Goal: Task Accomplishment & Management: Complete application form

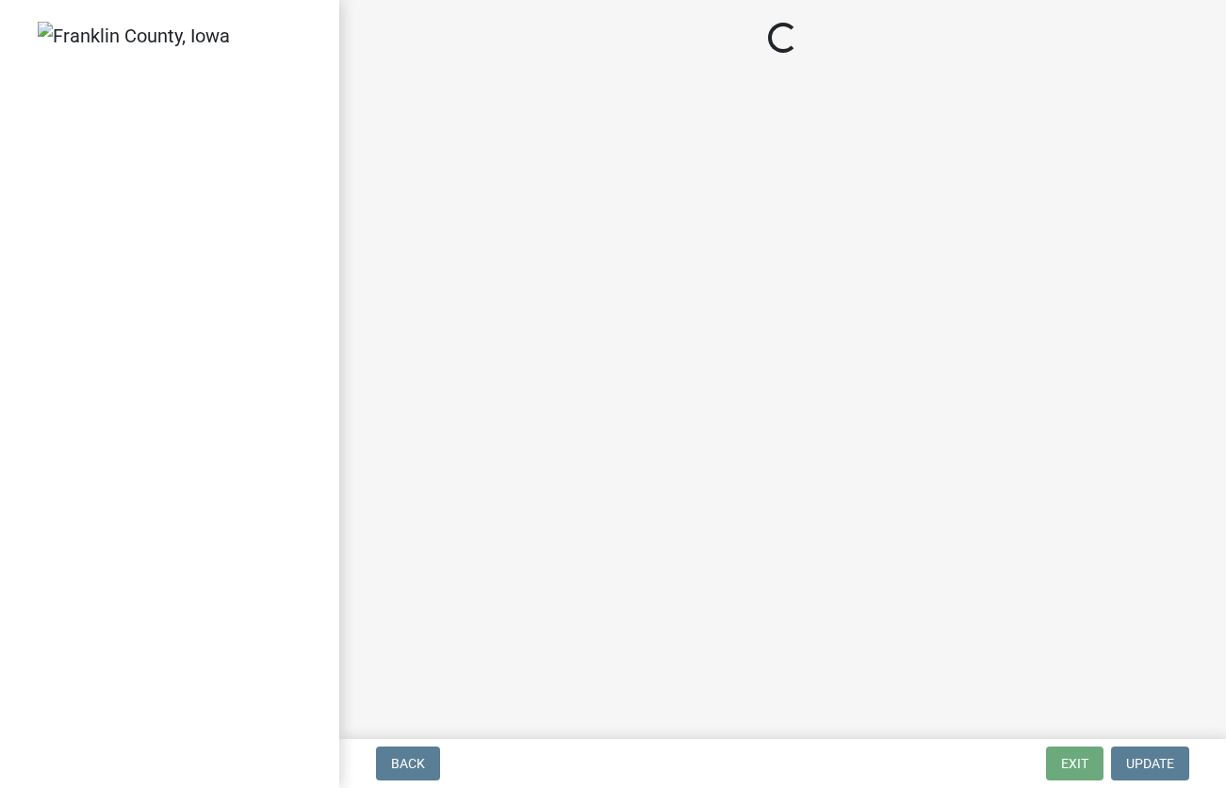
select select "2eaafa54-dbf0-4a02-95c7-e62aab18d446"
select select "d223b9f2-1ec7-4c53-82a9-76cd95b714db"
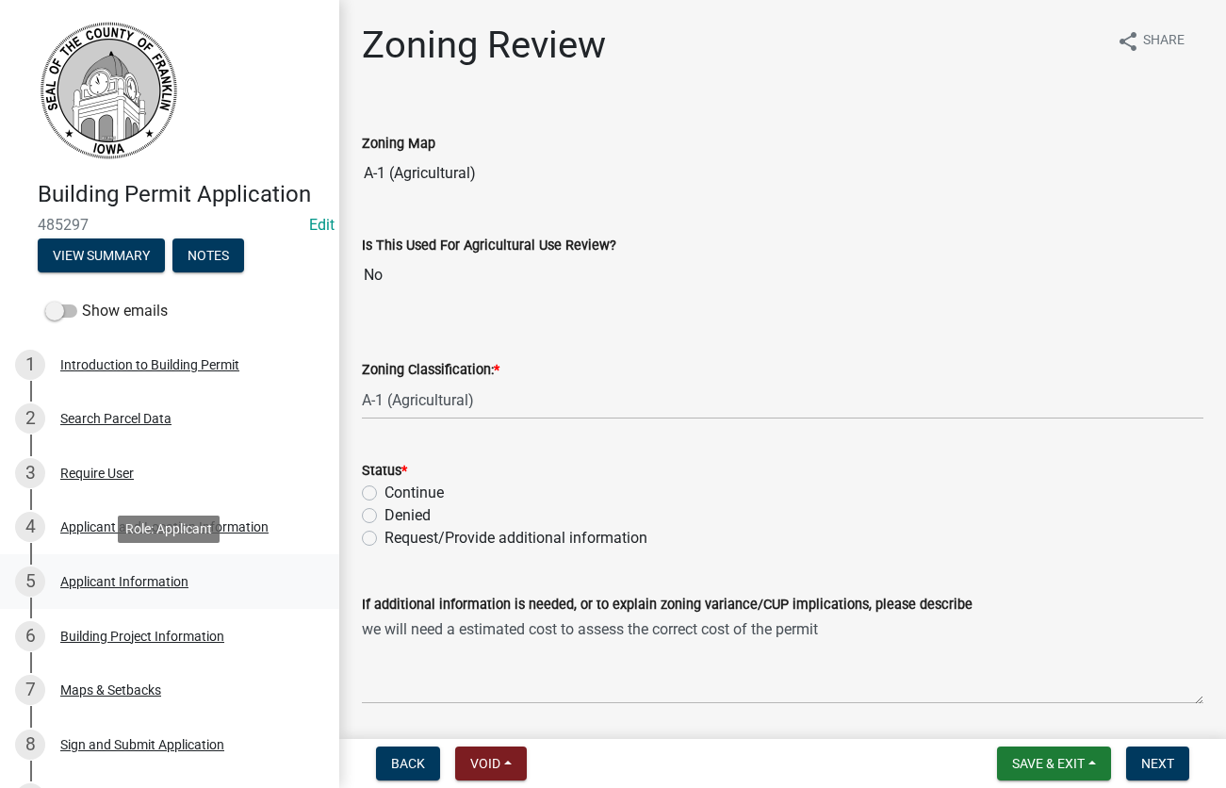
click at [122, 583] on div "Applicant Information" at bounding box center [124, 581] width 128 height 13
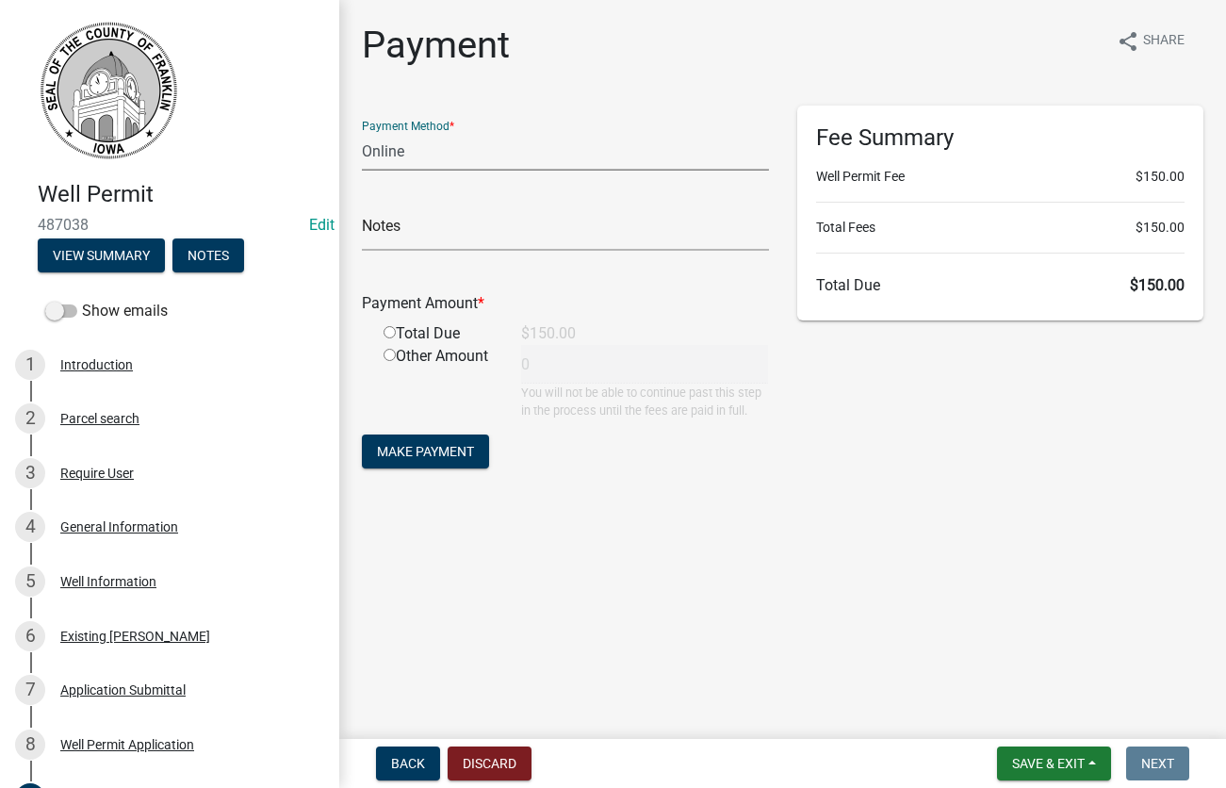
click at [362, 132] on select "Credit Card POS Check Cash Online" at bounding box center [565, 151] width 407 height 39
select select "1: 0"
click option "Check" at bounding box center [0, 0] width 0 height 0
click at [440, 232] on input "text" at bounding box center [565, 231] width 407 height 39
type input "10387"
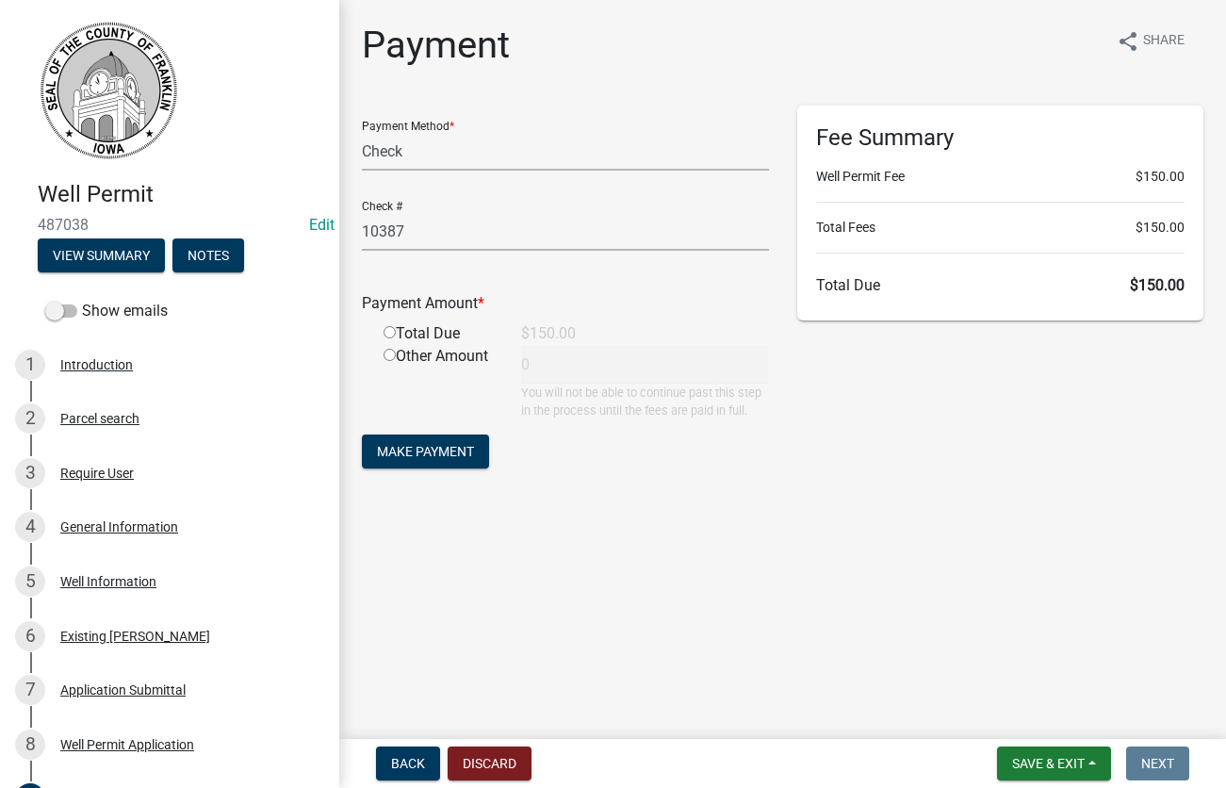
click at [390, 328] on input "radio" at bounding box center [389, 332] width 12 height 12
radio input "true"
type input "150"
click at [436, 452] on span "Make Payment" at bounding box center [425, 451] width 97 height 15
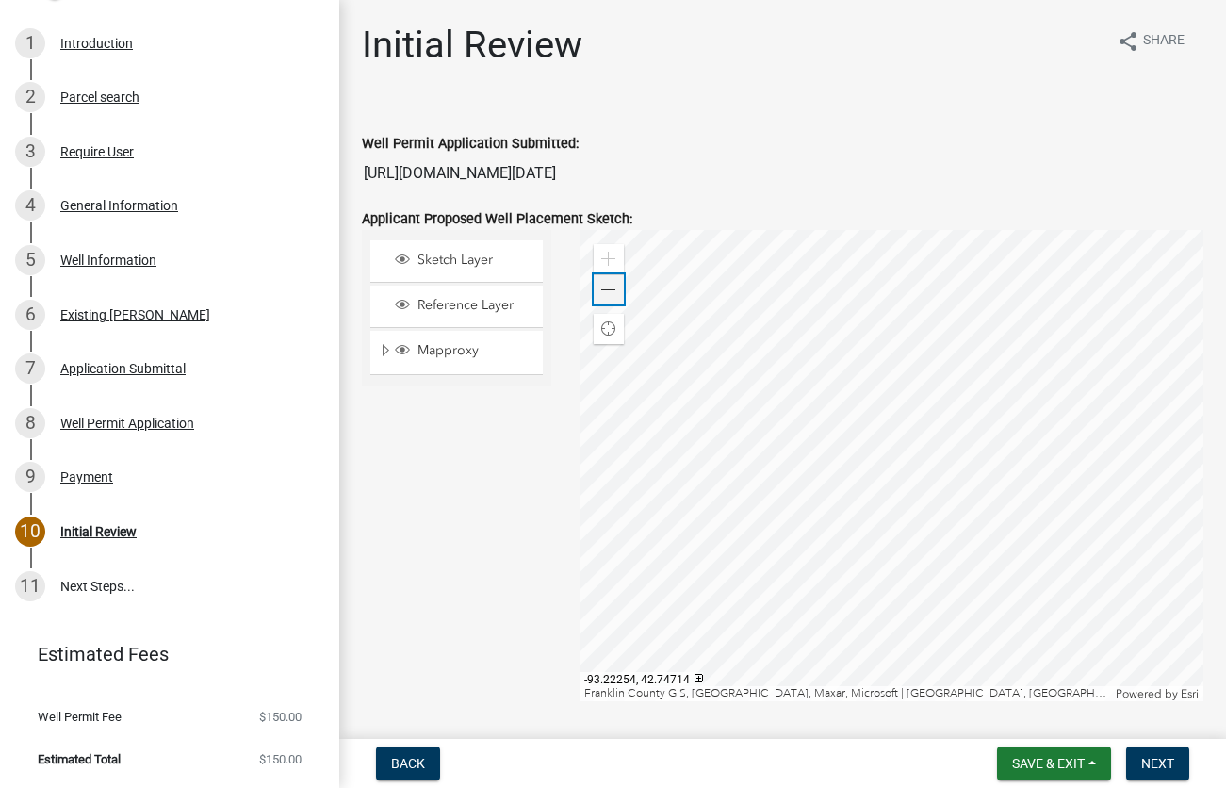
click at [604, 288] on span at bounding box center [608, 290] width 15 height 15
click at [605, 288] on span at bounding box center [608, 290] width 15 height 15
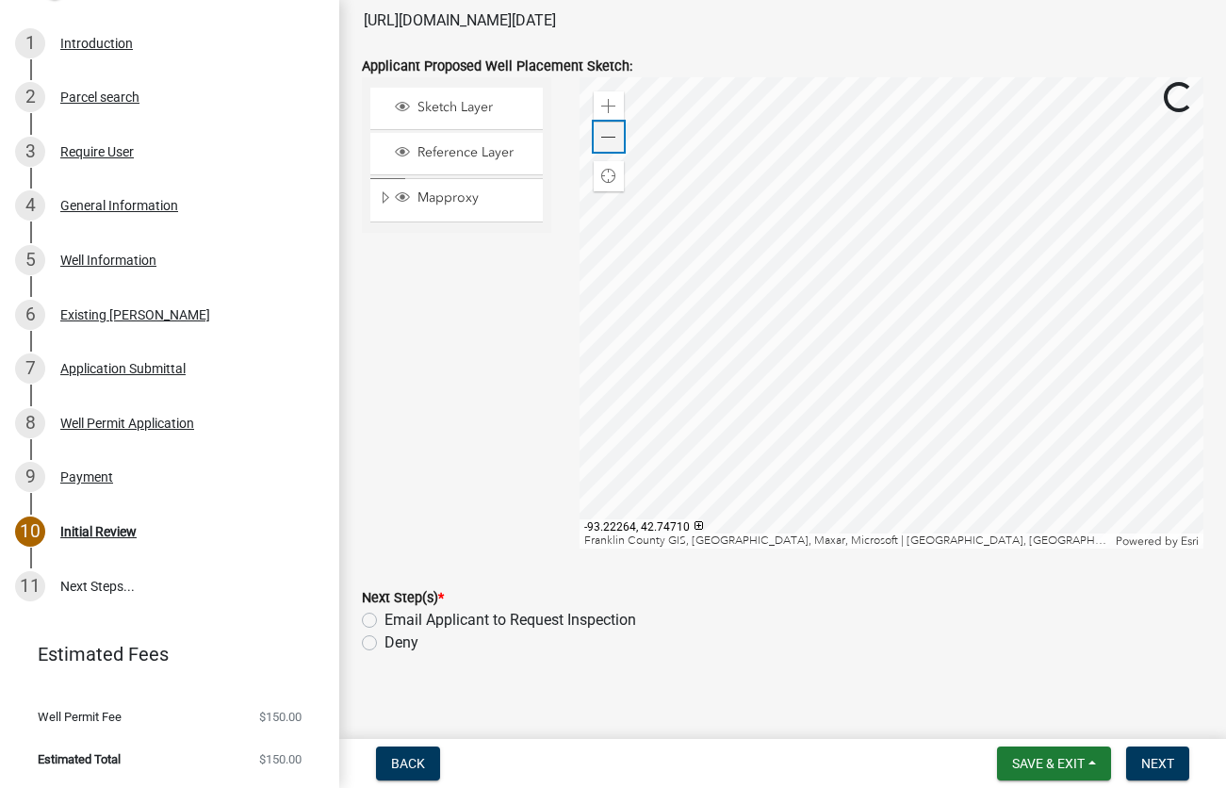
scroll to position [166, 0]
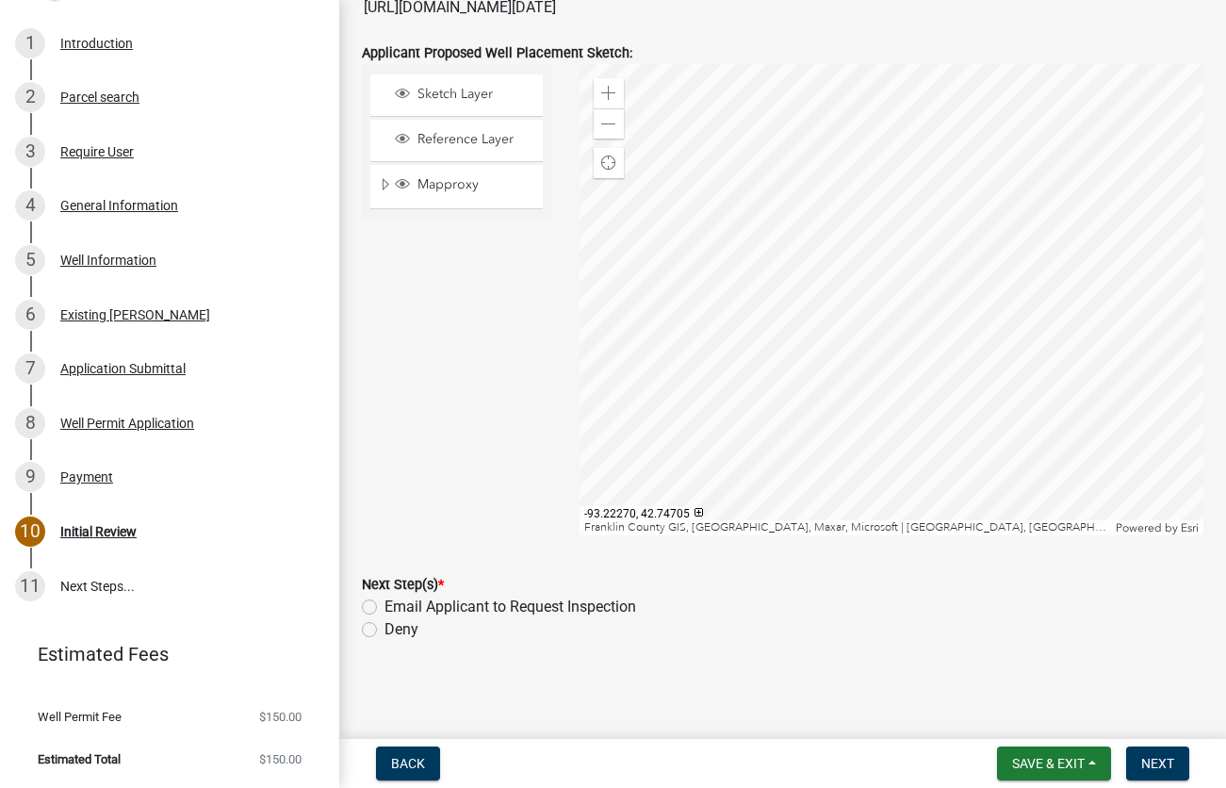
click at [384, 611] on label "Email Applicant to Request Inspection" at bounding box center [510, 606] width 252 height 23
click at [384, 608] on input "Email Applicant to Request Inspection" at bounding box center [390, 601] width 12 height 12
radio input "true"
click at [1149, 764] on span "Next" at bounding box center [1157, 763] width 33 height 15
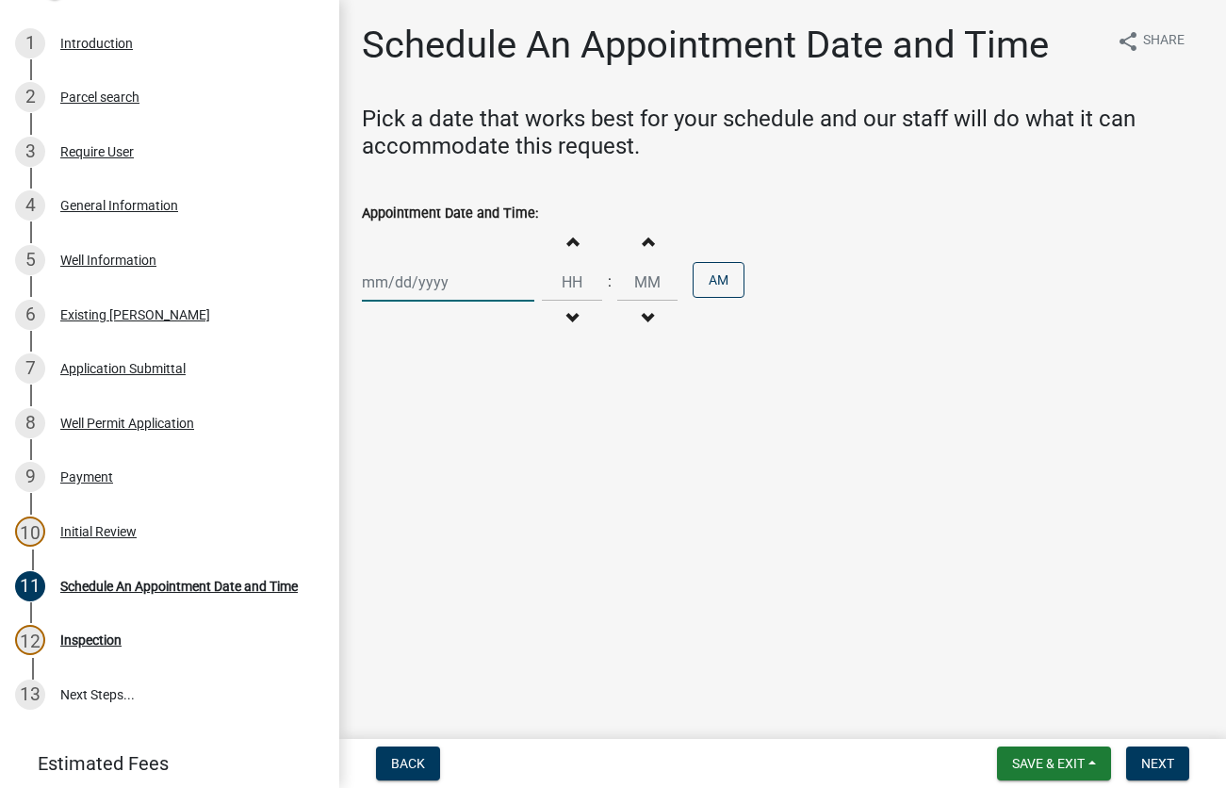
select select "10"
select select "2025"
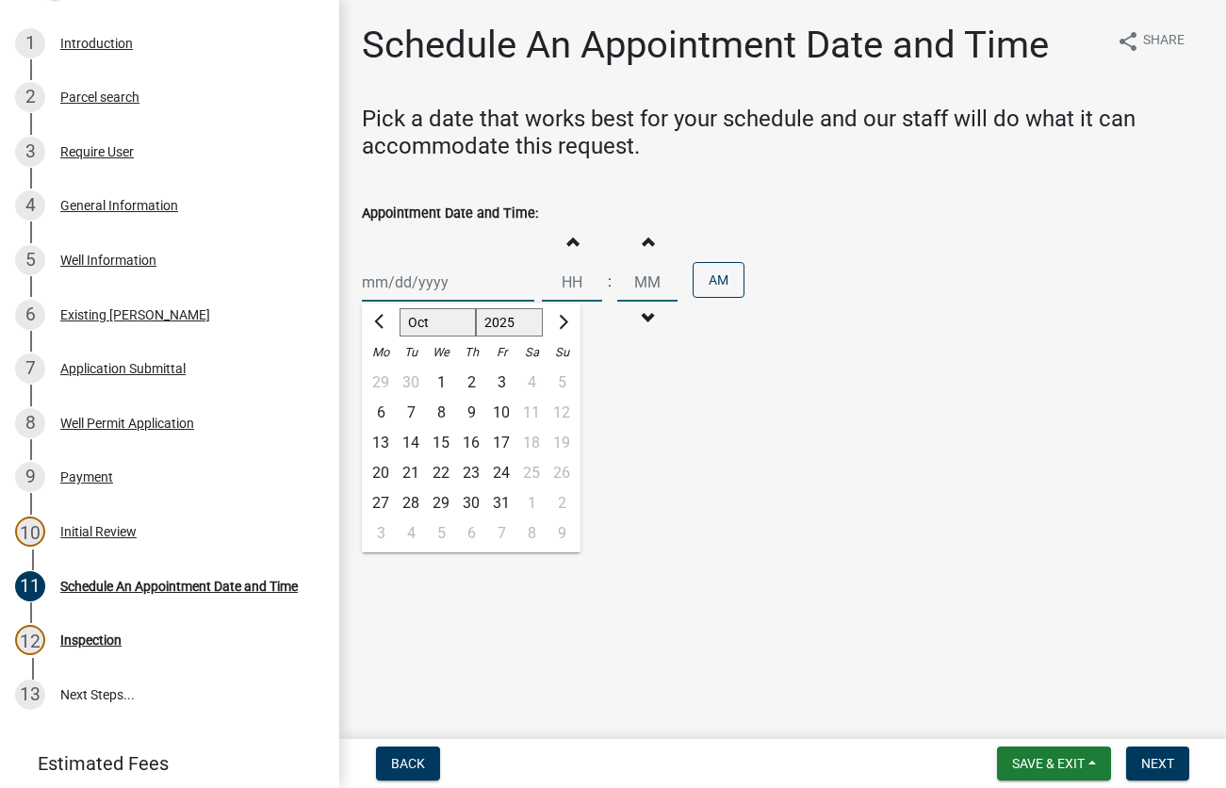
click at [448, 279] on input "Appointment Date and Time:" at bounding box center [448, 282] width 172 height 39
click at [386, 410] on div "6" at bounding box center [381, 413] width 30 height 30
type input "10/06/2025"
click at [593, 285] on input "Hours" at bounding box center [572, 282] width 60 height 39
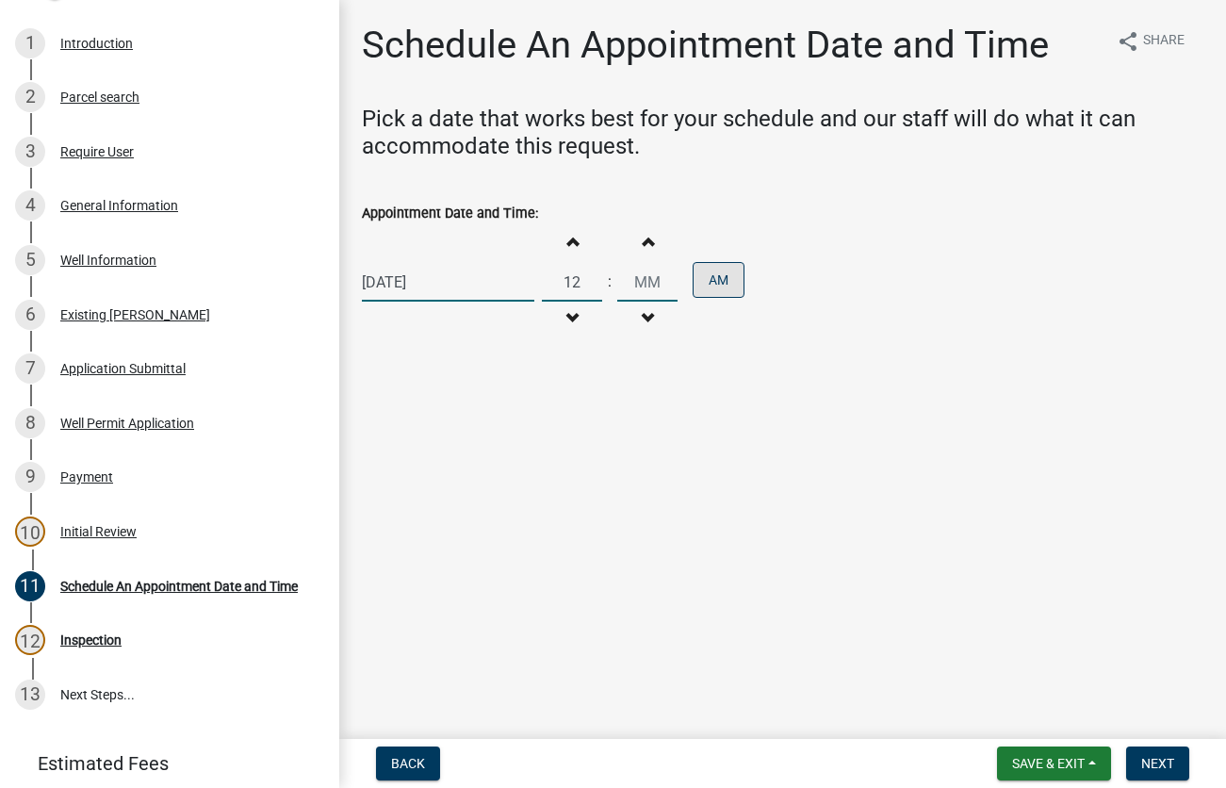
type input "12"
click at [735, 286] on button "AM" at bounding box center [718, 280] width 52 height 36
type input "00"
click at [1157, 752] on button "Next" at bounding box center [1157, 763] width 63 height 34
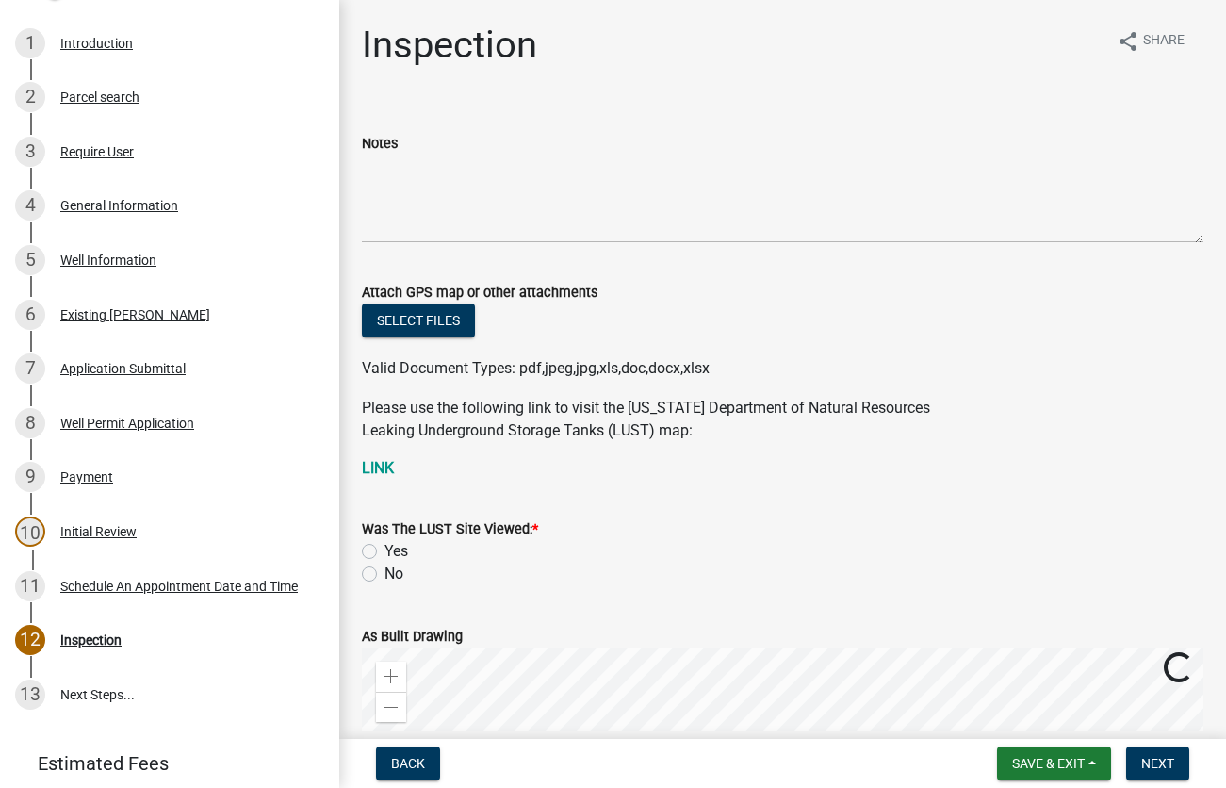
click at [384, 553] on label "Yes" at bounding box center [396, 551] width 24 height 23
click at [384, 552] on input "Yes" at bounding box center [390, 546] width 12 height 12
radio input "true"
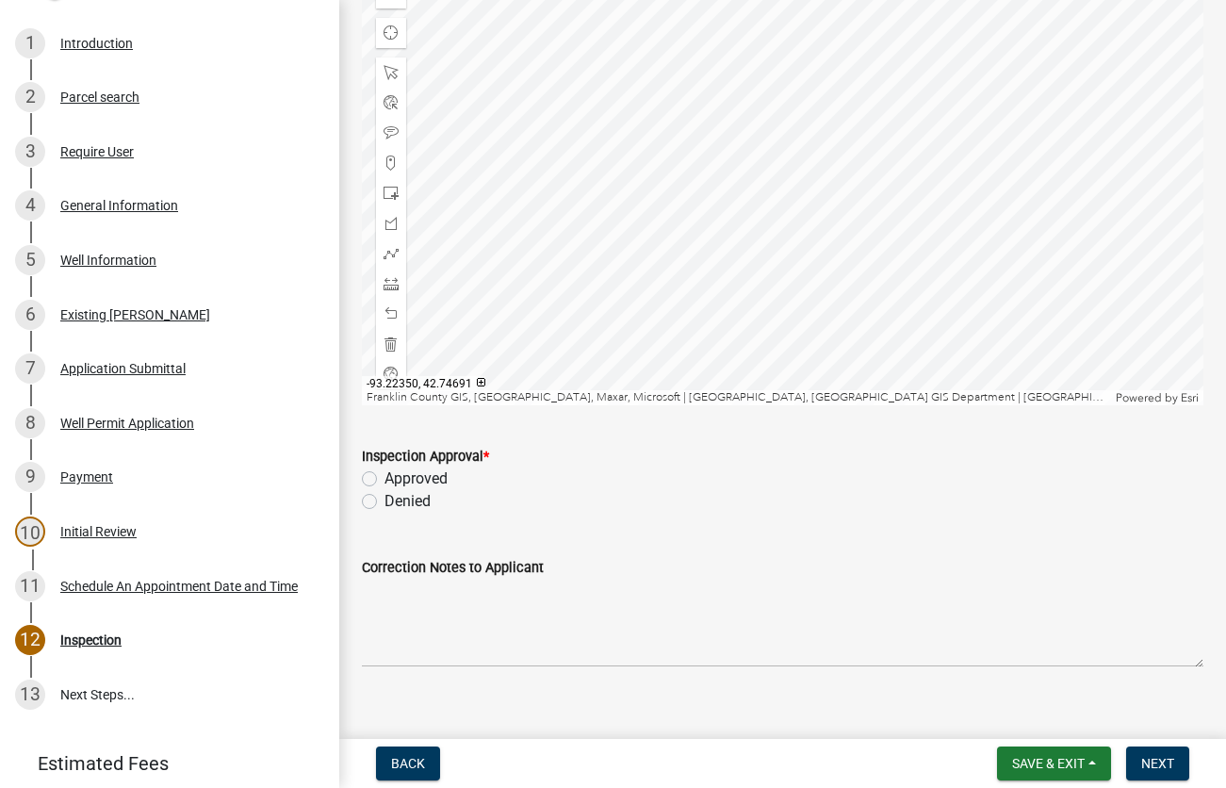
scroll to position [738, 0]
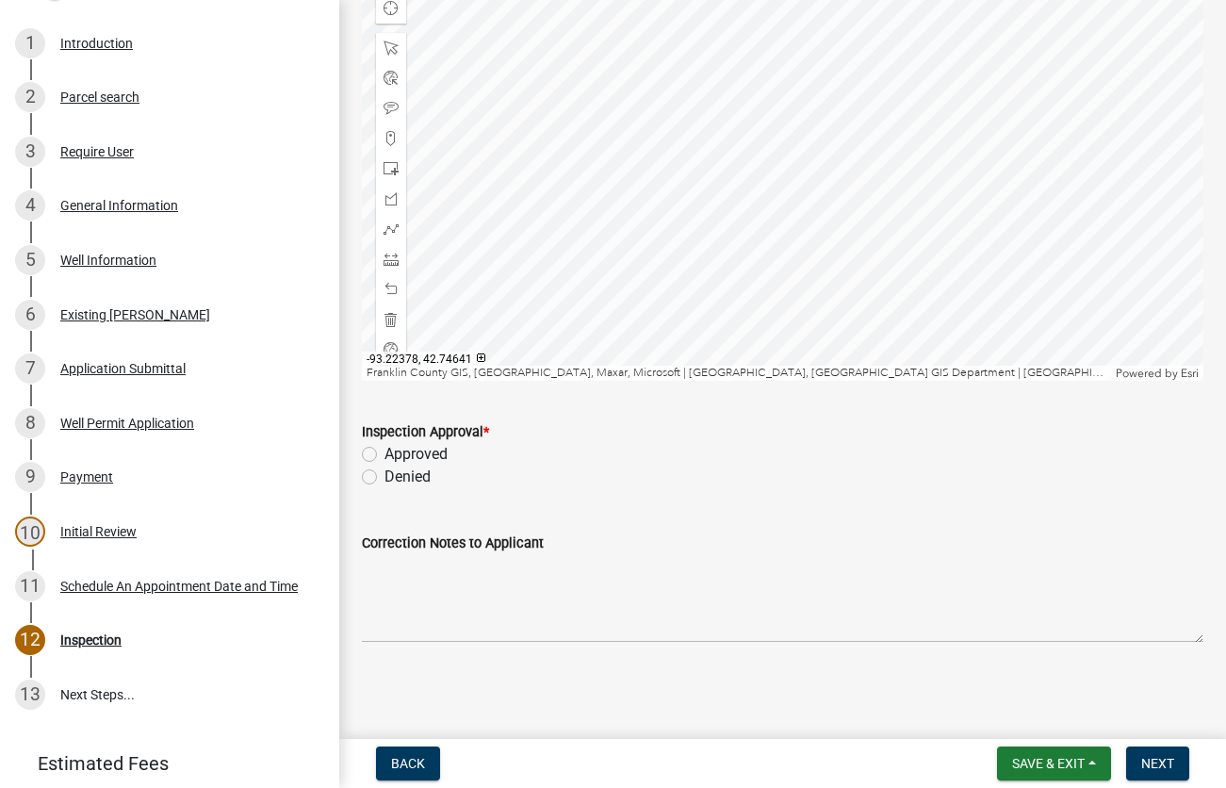
click at [384, 455] on label "Approved" at bounding box center [415, 454] width 63 height 23
click at [384, 455] on input "Approved" at bounding box center [390, 449] width 12 height 12
radio input "true"
click at [1168, 764] on span "Next" at bounding box center [1157, 763] width 33 height 15
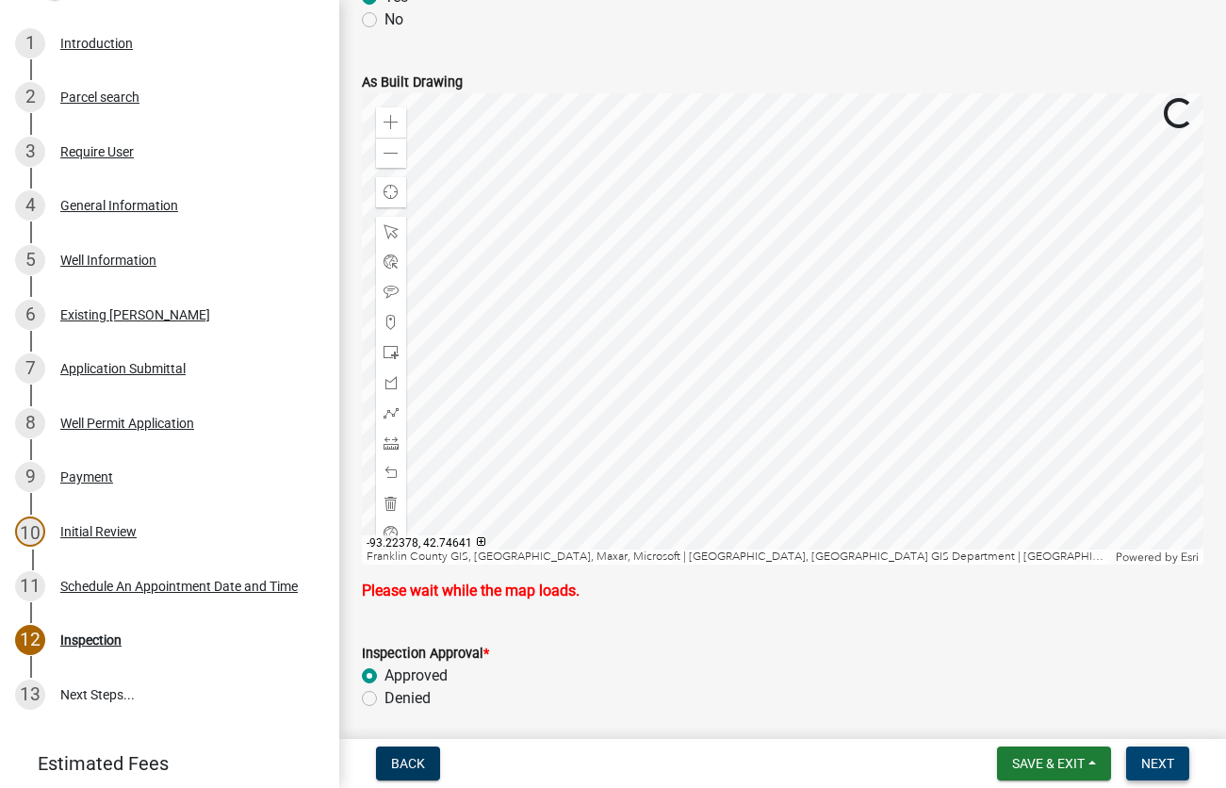
scroll to position [523, 0]
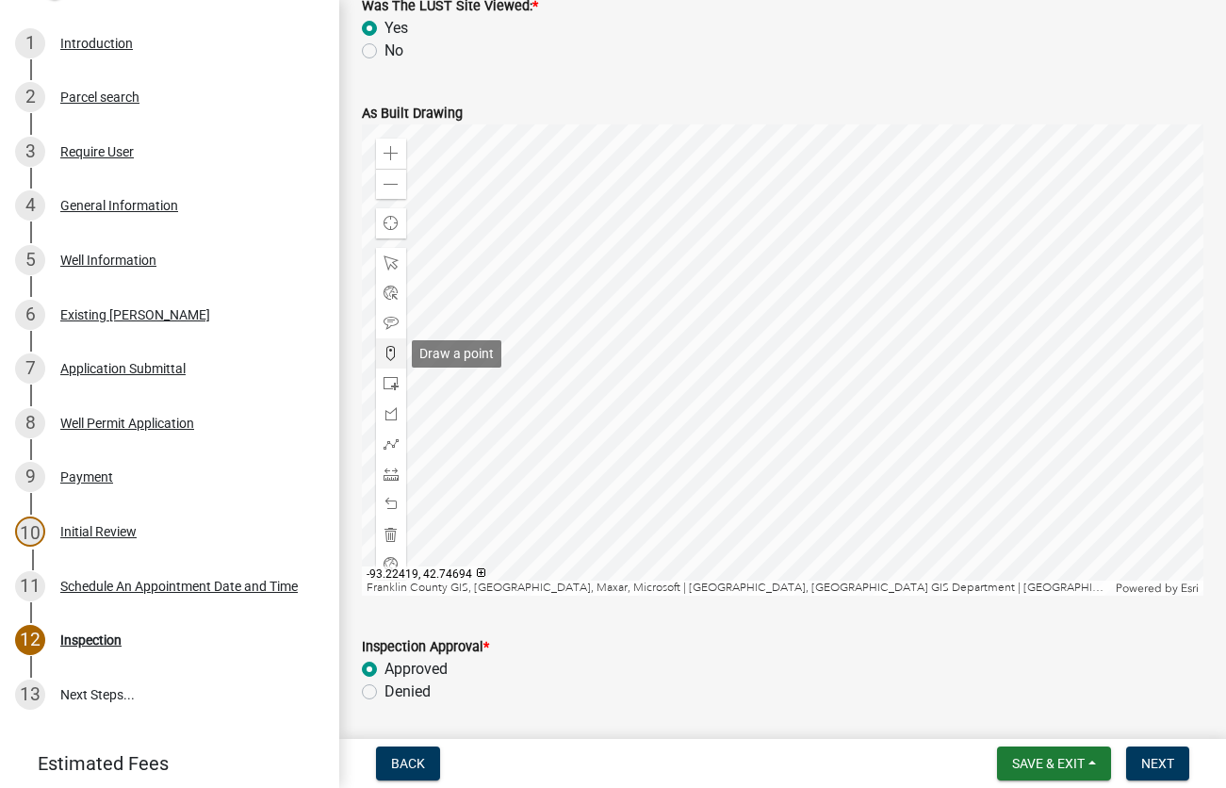
click at [384, 353] on span at bounding box center [390, 353] width 15 height 15
click at [753, 362] on div at bounding box center [782, 359] width 841 height 471
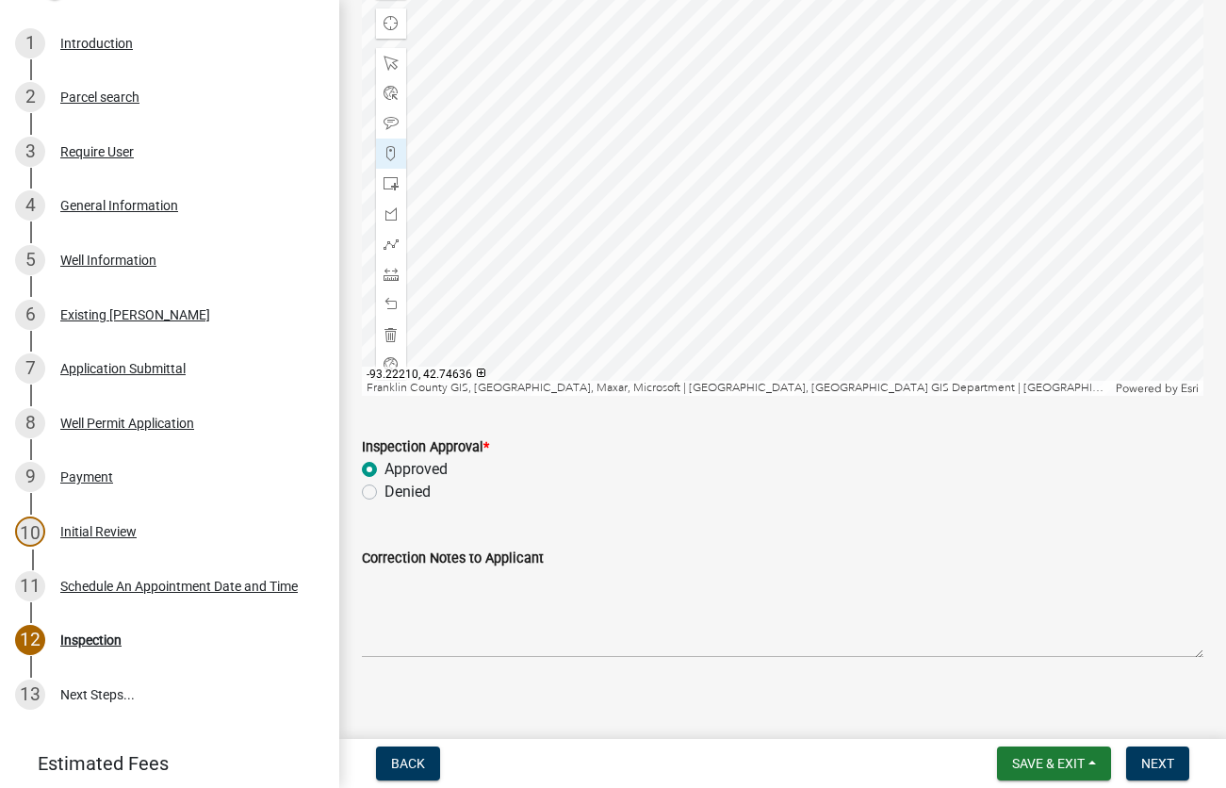
scroll to position [738, 0]
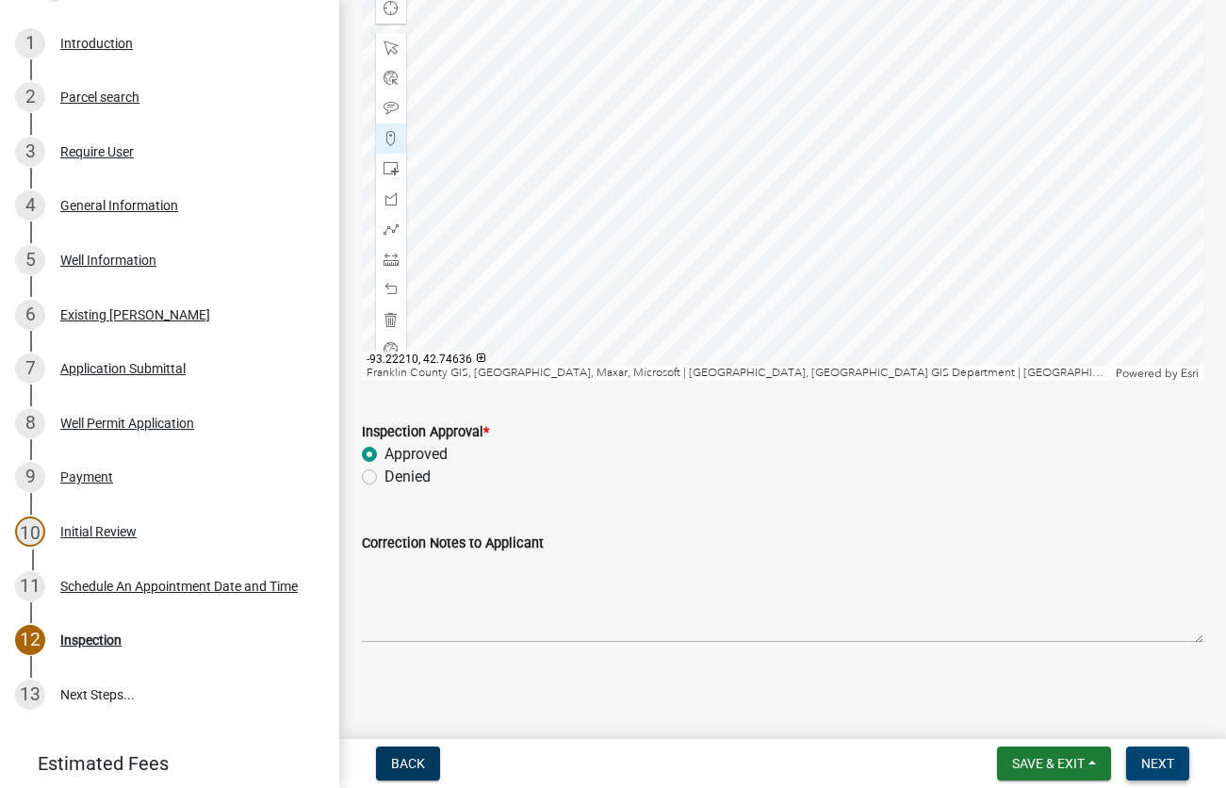
click at [1167, 764] on span "Next" at bounding box center [1157, 763] width 33 height 15
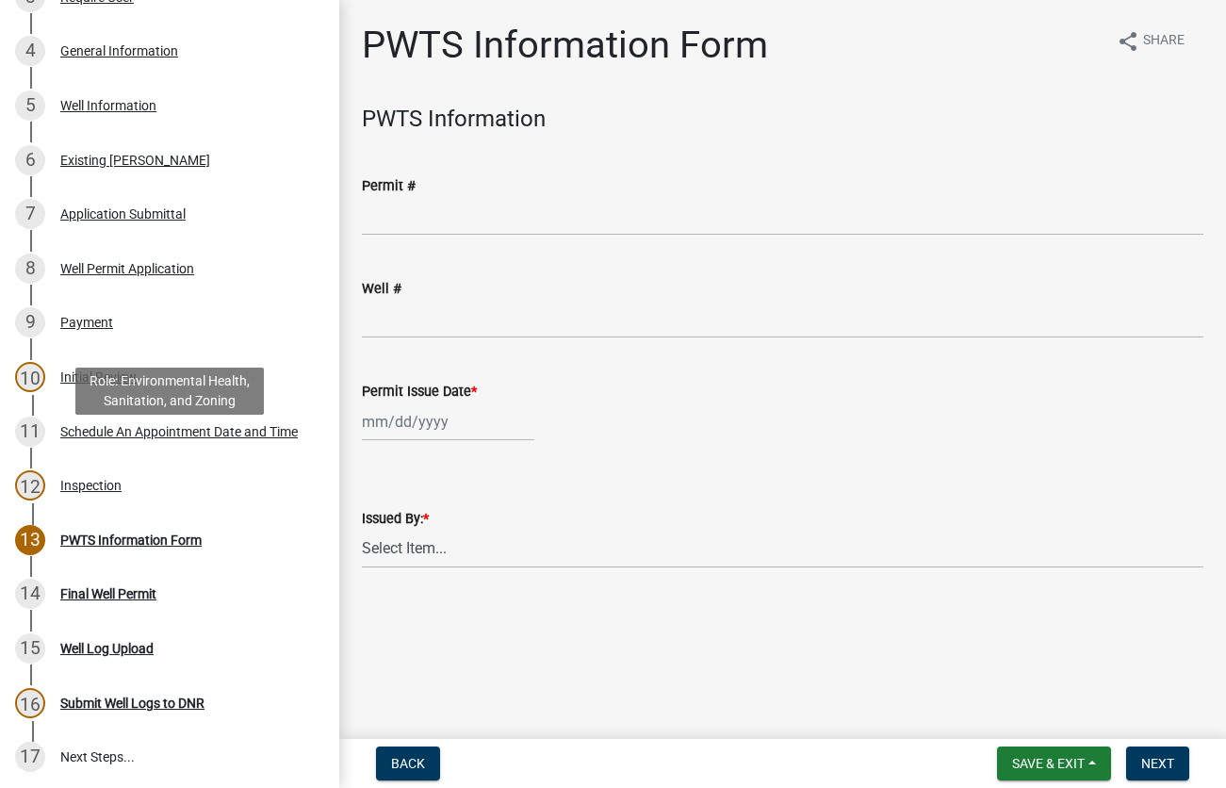
scroll to position [417, 0]
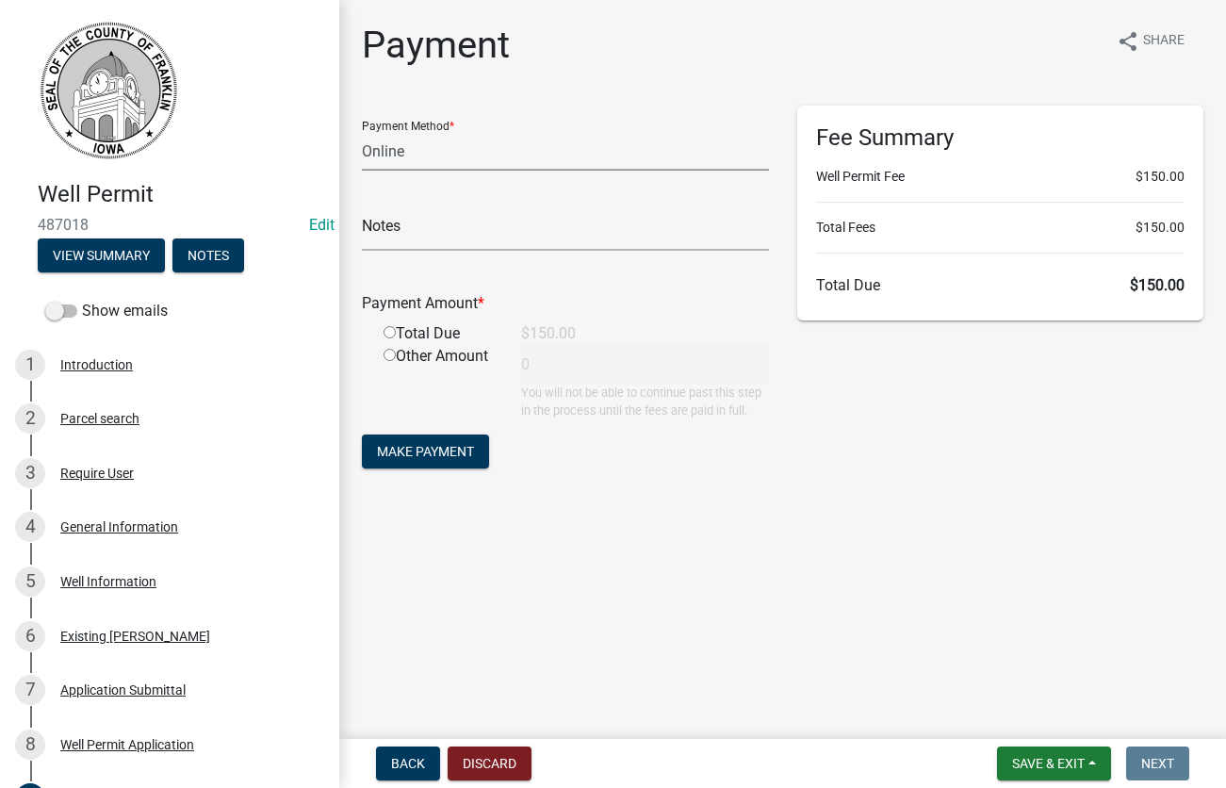
click at [362, 132] on select "Credit Card POS Check Cash Online" at bounding box center [565, 151] width 407 height 39
select select "1: 0"
click option "Check" at bounding box center [0, 0] width 0 height 0
click at [362, 132] on select "Credit Card POS Check Cash Online" at bounding box center [565, 151] width 407 height 39
click option "Check" at bounding box center [0, 0] width 0 height 0
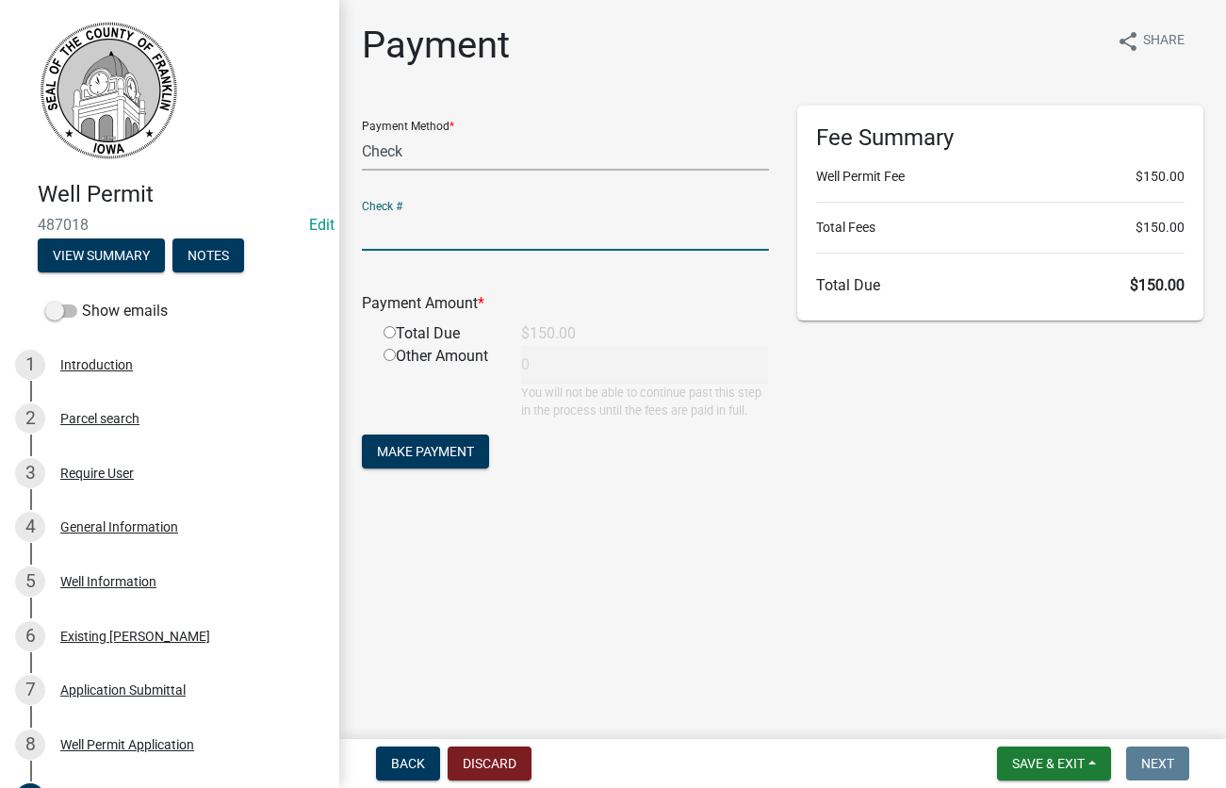
click at [419, 227] on input "text" at bounding box center [565, 231] width 407 height 39
type input "10387"
drag, startPoint x: 393, startPoint y: 334, endPoint x: 394, endPoint y: 344, distance: 10.4
click at [393, 333] on input "radio" at bounding box center [389, 332] width 12 height 12
radio input "true"
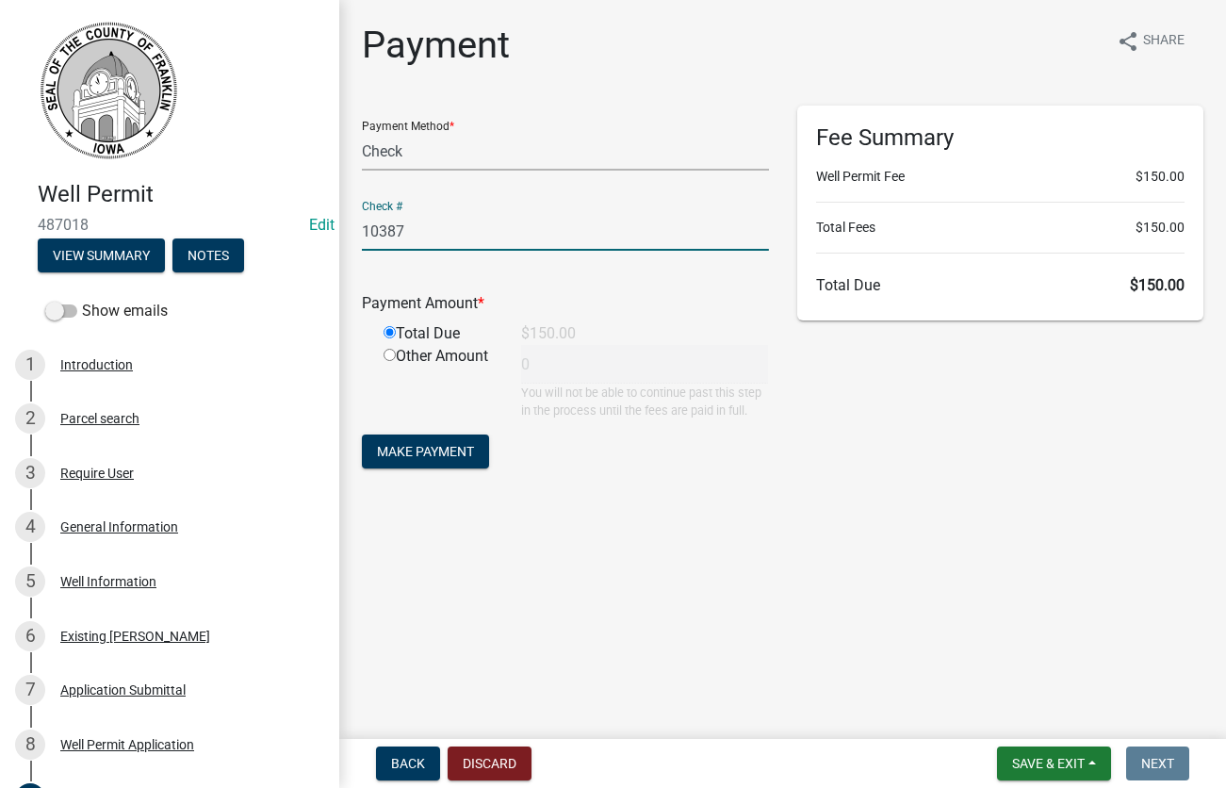
type input "150"
click at [424, 456] on span "Make Payment" at bounding box center [425, 451] width 97 height 15
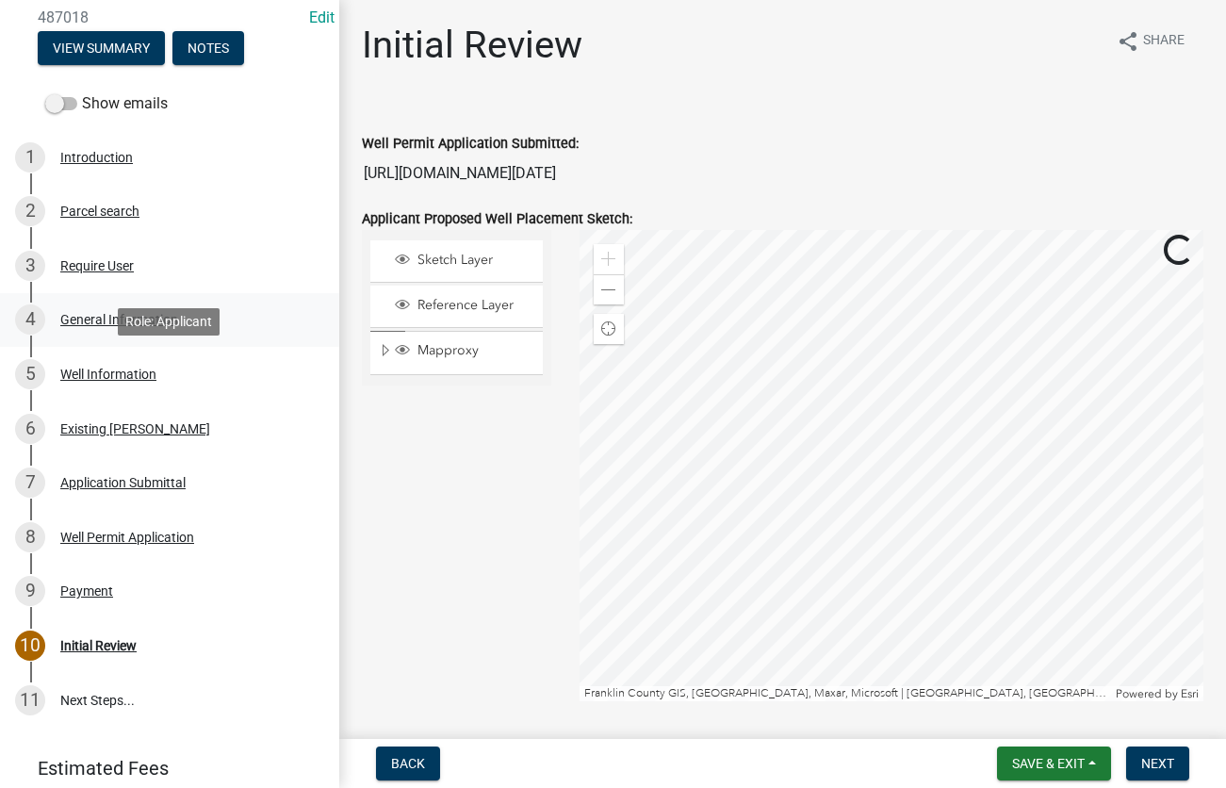
scroll to position [288, 0]
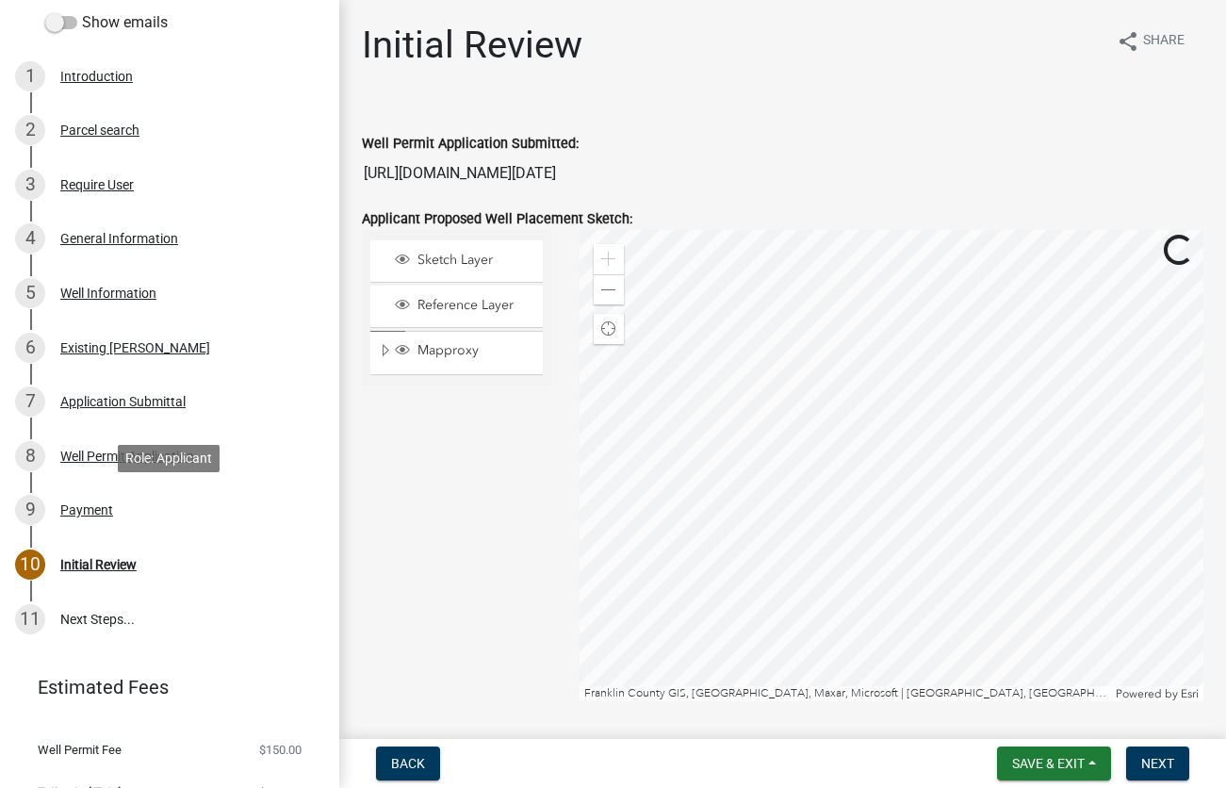
click at [100, 513] on div "Payment" at bounding box center [86, 509] width 53 height 13
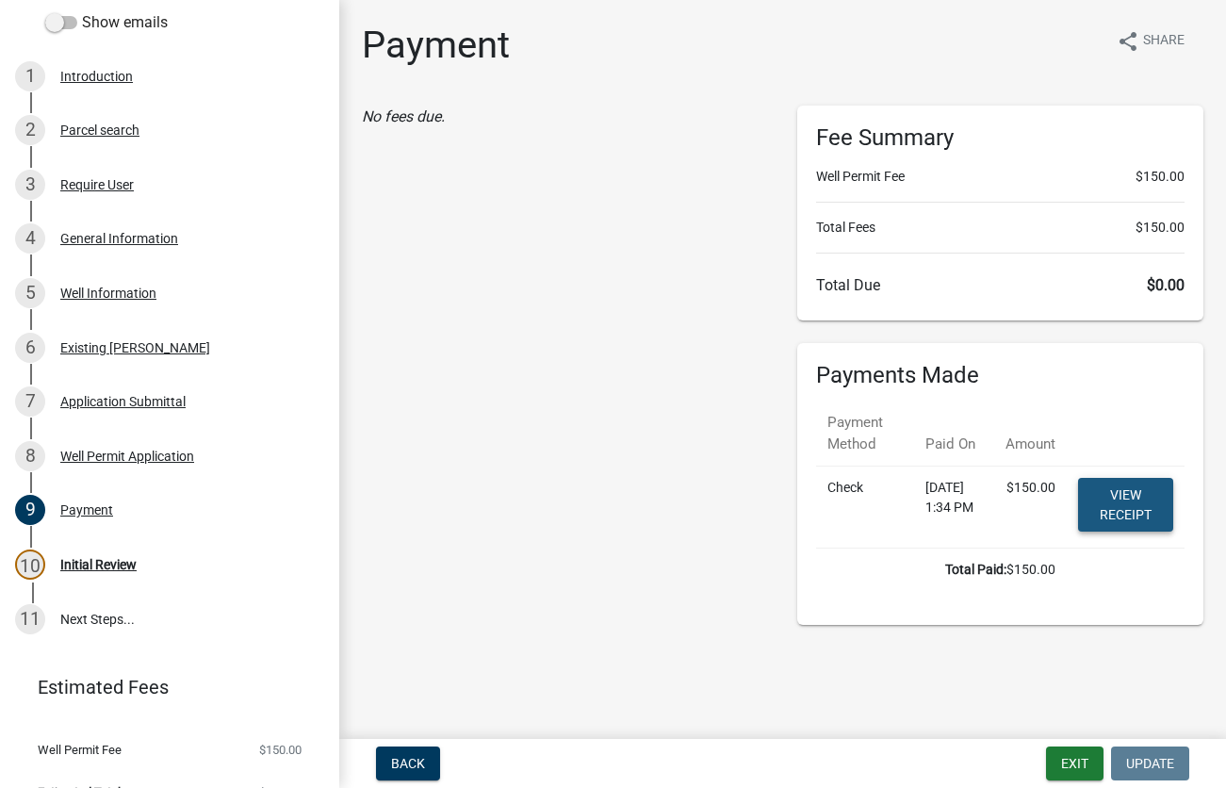
click at [1106, 497] on link "View receipt" at bounding box center [1125, 505] width 95 height 54
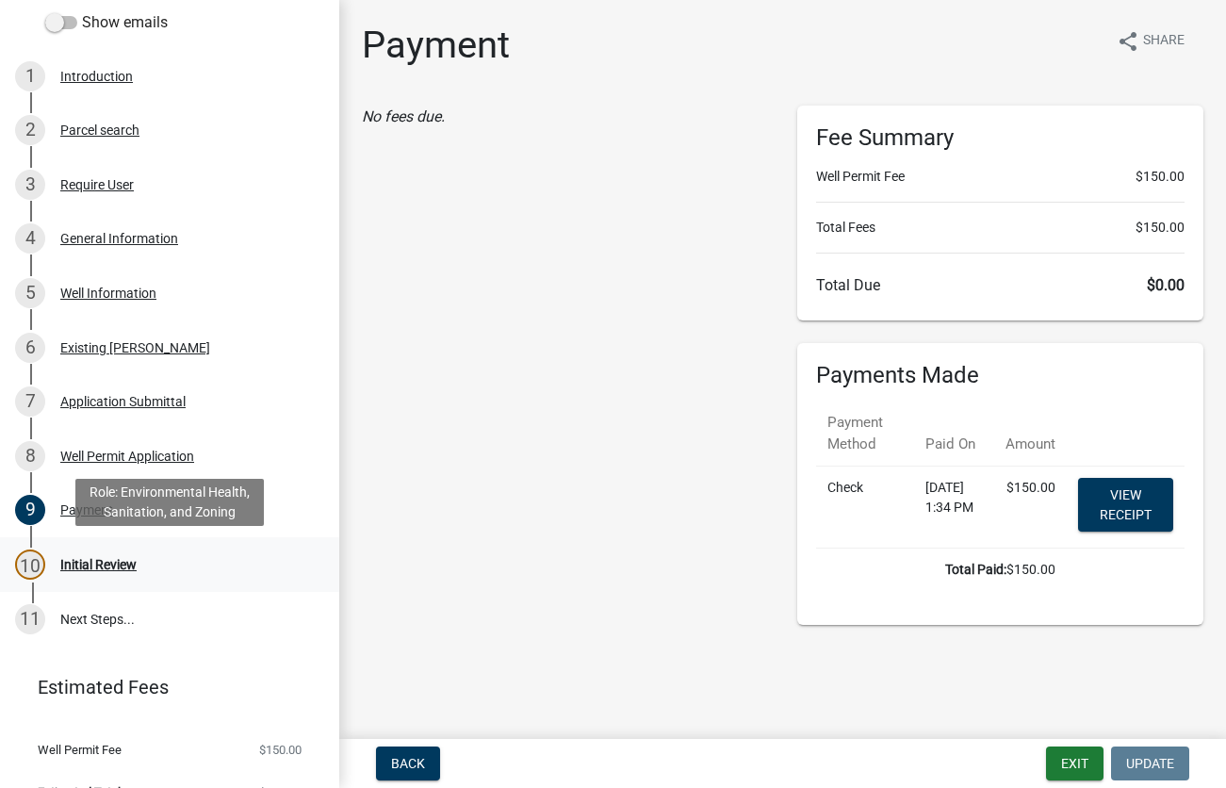
click at [80, 562] on div "Initial Review" at bounding box center [98, 564] width 76 height 13
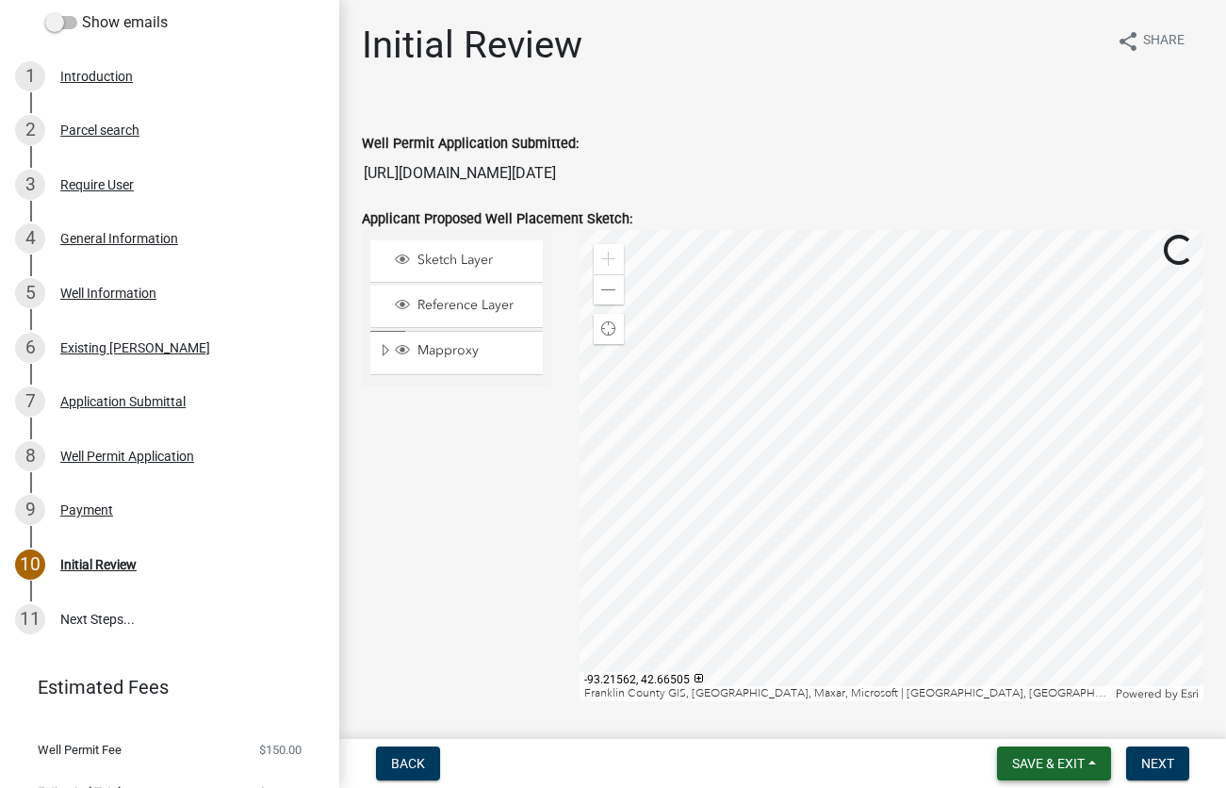
click at [1037, 757] on span "Save & Exit" at bounding box center [1048, 763] width 73 height 15
click at [1019, 711] on button "Save & Exit" at bounding box center [1035, 714] width 151 height 45
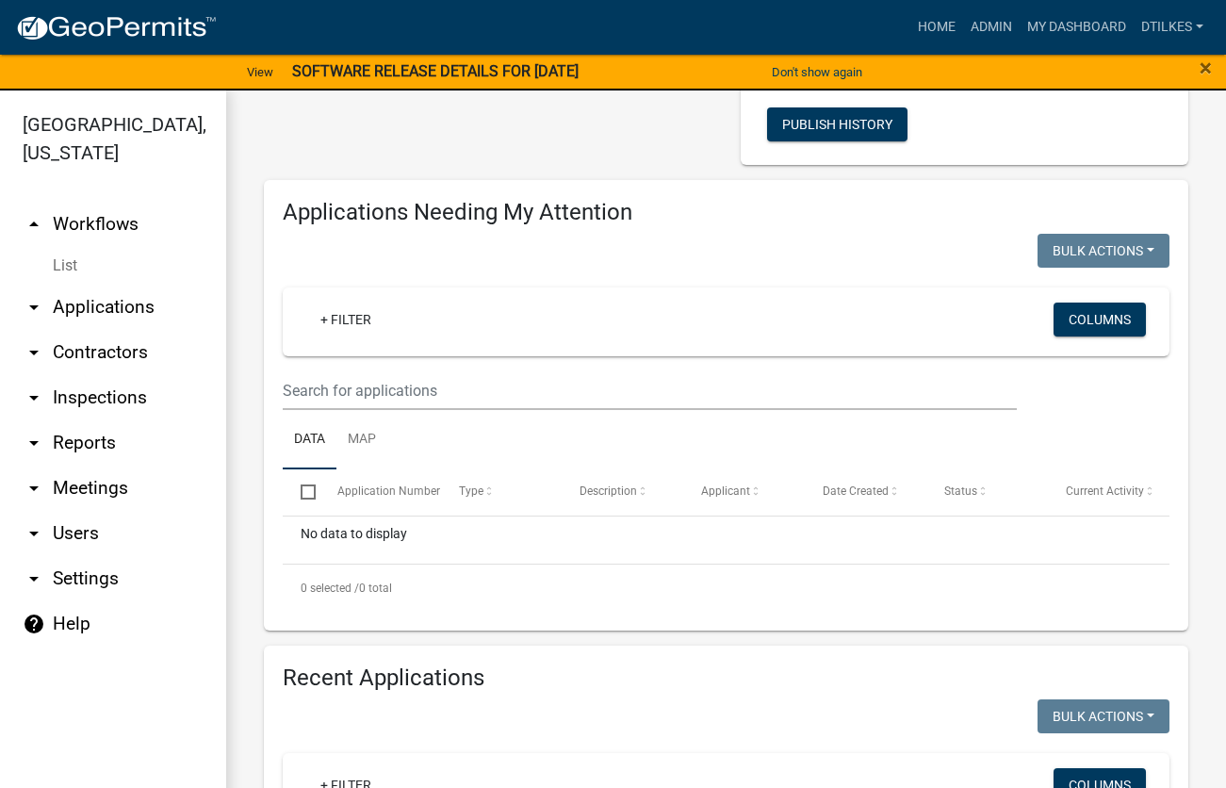
scroll to position [215, 0]
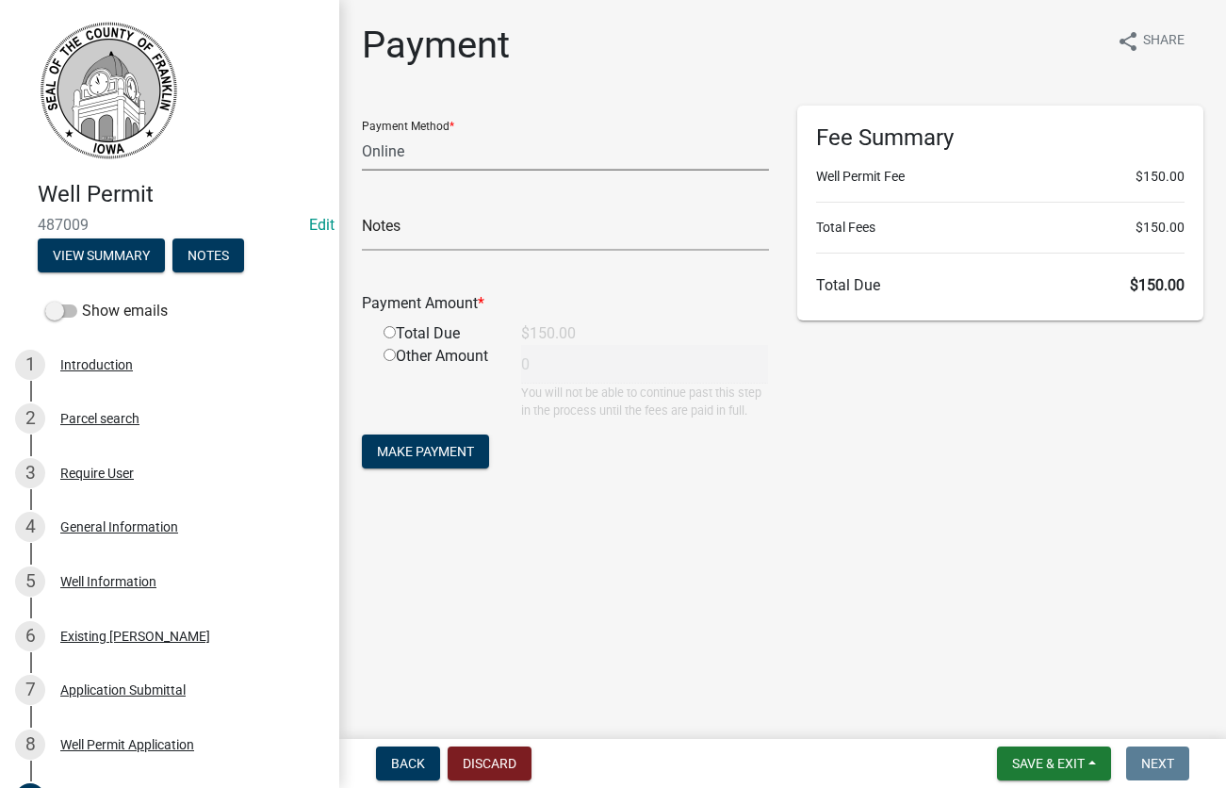
click at [362, 132] on select "Credit Card POS Check Cash Online" at bounding box center [565, 151] width 407 height 39
select select "1: 0"
click option "Check" at bounding box center [0, 0] width 0 height 0
click at [439, 224] on input "text" at bounding box center [565, 231] width 407 height 39
type input "10387"
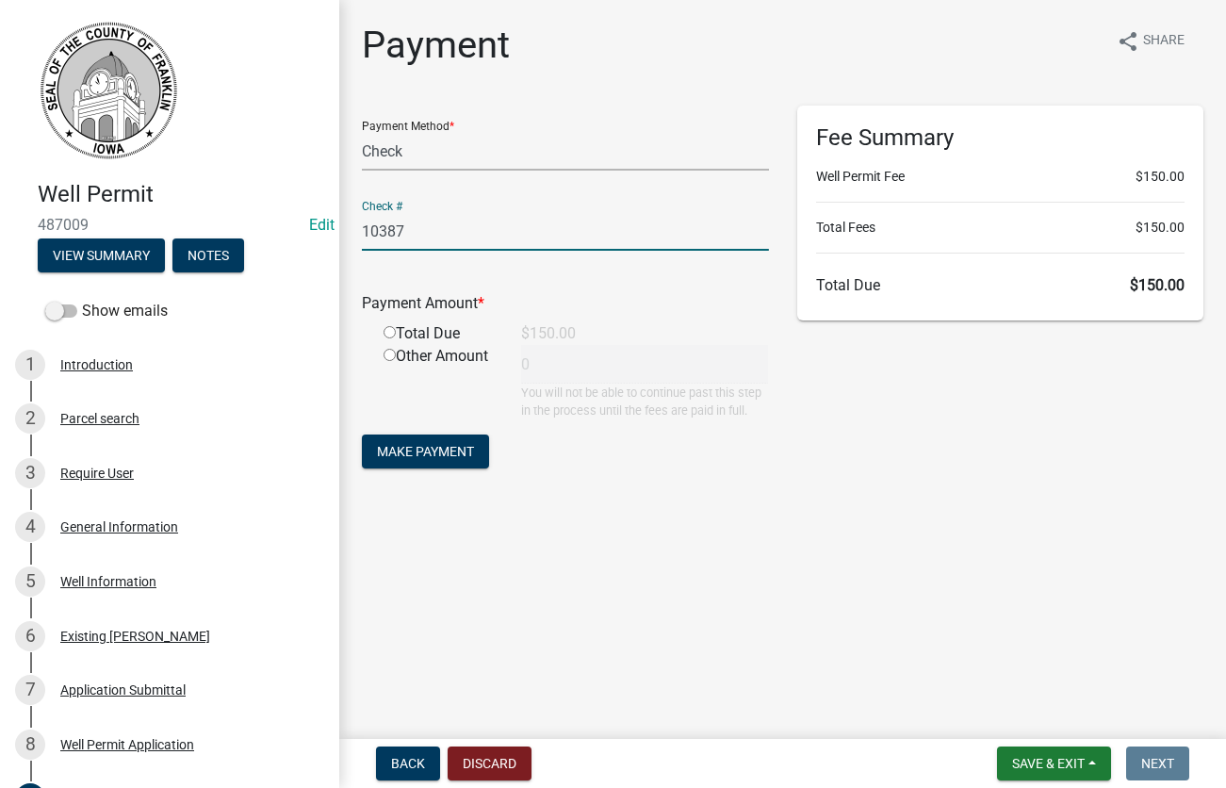
click at [389, 333] on input "radio" at bounding box center [389, 332] width 12 height 12
radio input "true"
type input "150"
click at [415, 447] on span "Make Payment" at bounding box center [425, 451] width 97 height 15
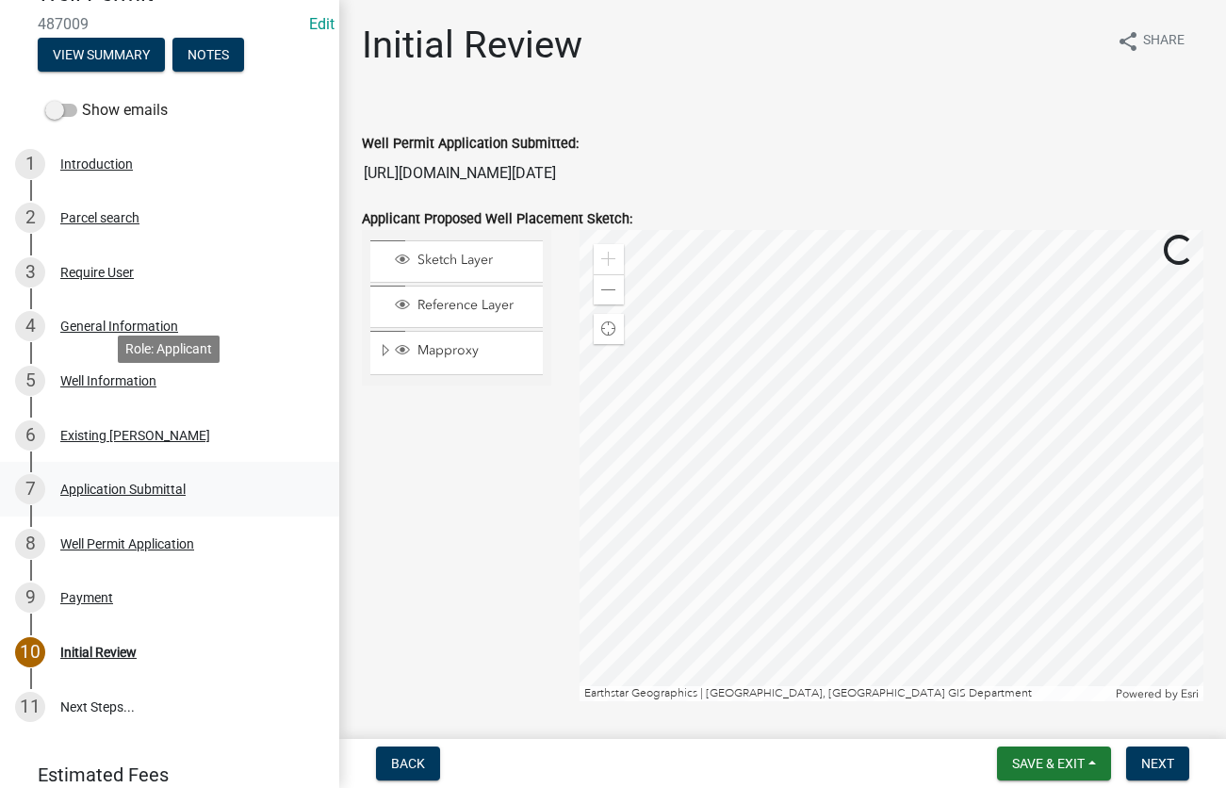
scroll to position [288, 0]
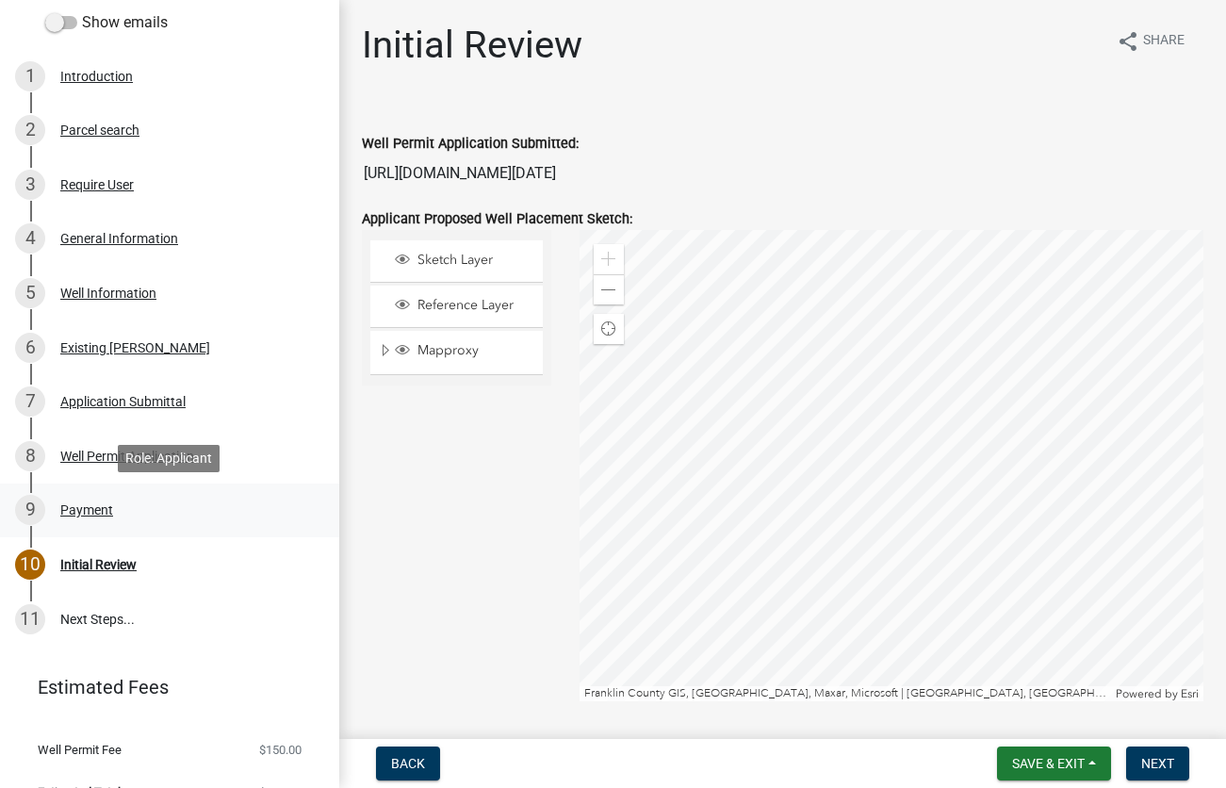
click at [95, 519] on div "9 Payment" at bounding box center [162, 510] width 294 height 30
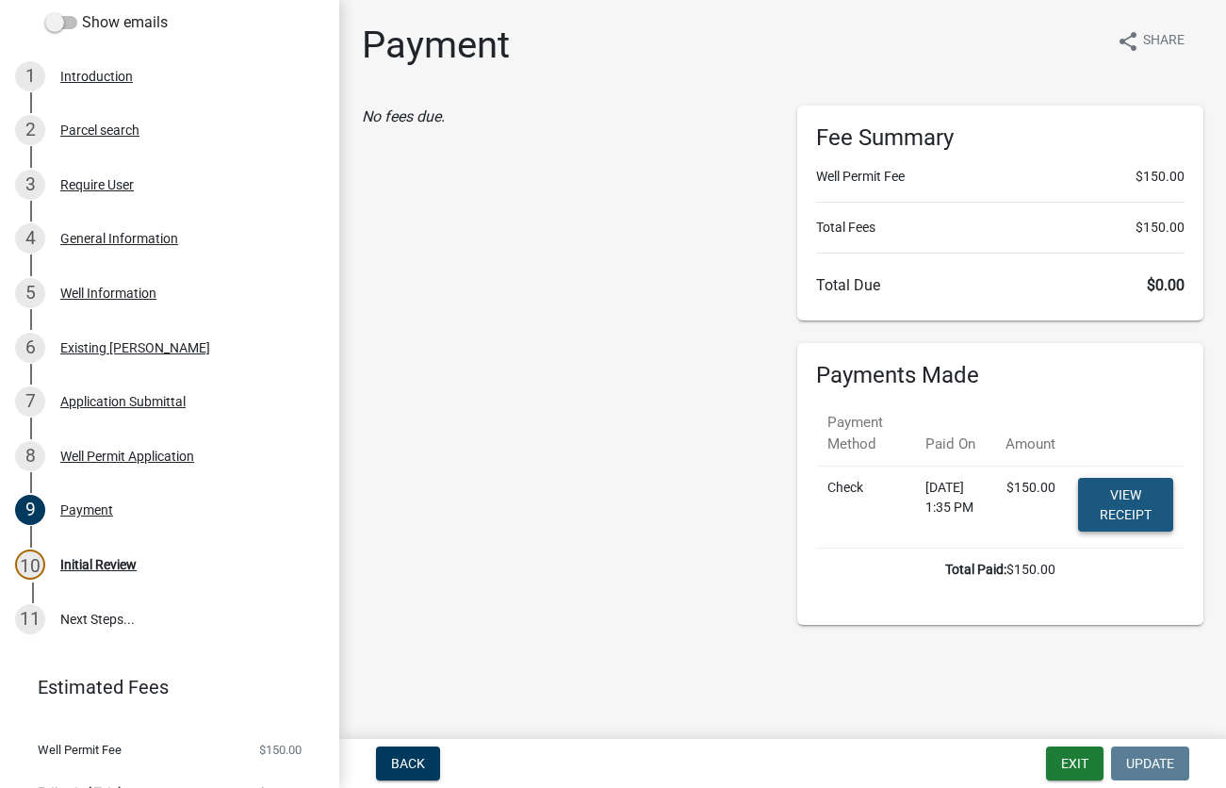
click at [1125, 497] on link "View receipt" at bounding box center [1125, 505] width 95 height 54
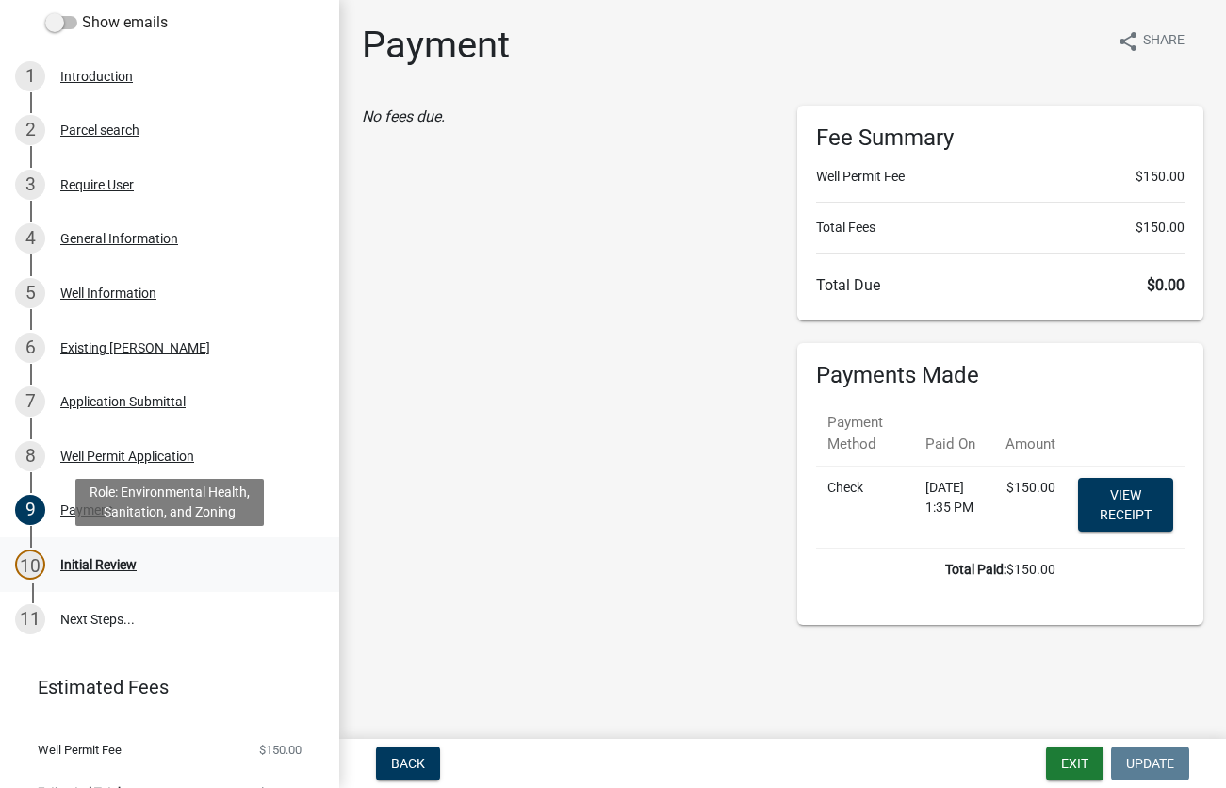
click at [80, 559] on div "Initial Review" at bounding box center [98, 564] width 76 height 13
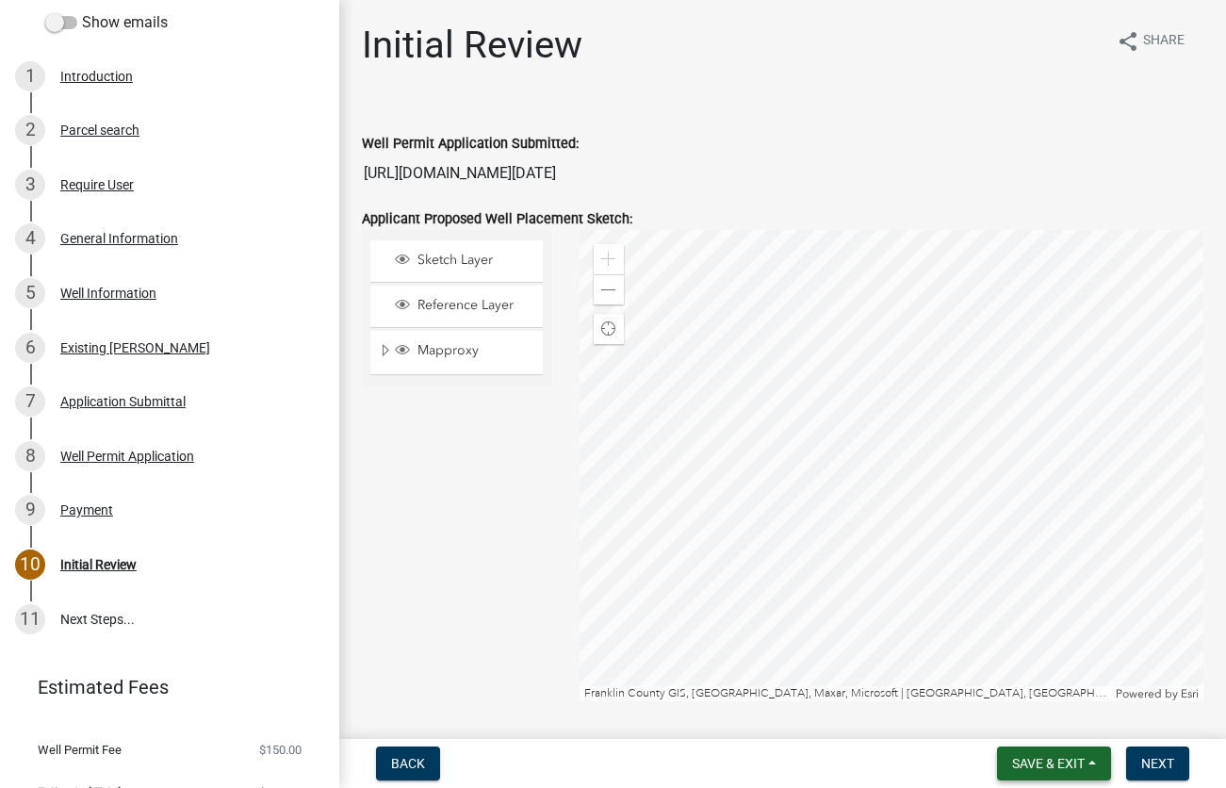
click at [1034, 763] on span "Save & Exit" at bounding box center [1048, 763] width 73 height 15
click at [1006, 705] on button "Save & Exit" at bounding box center [1035, 714] width 151 height 45
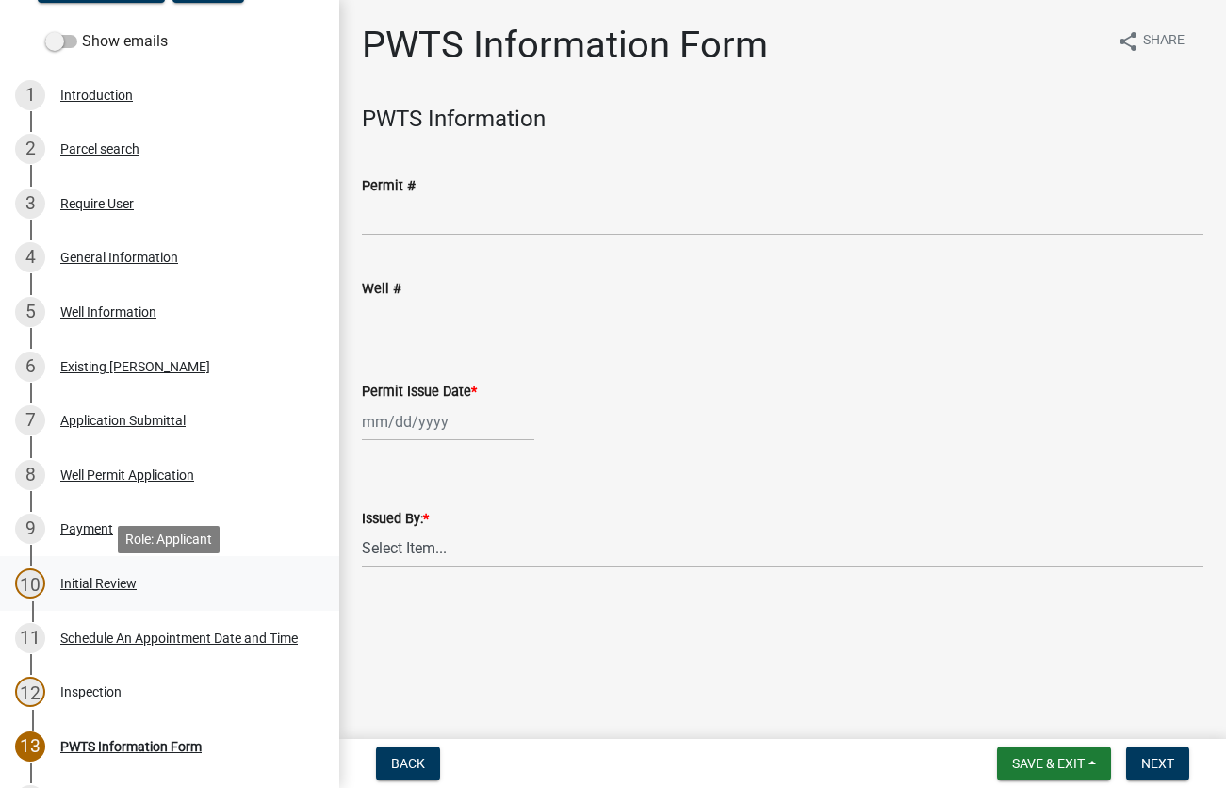
scroll to position [288, 0]
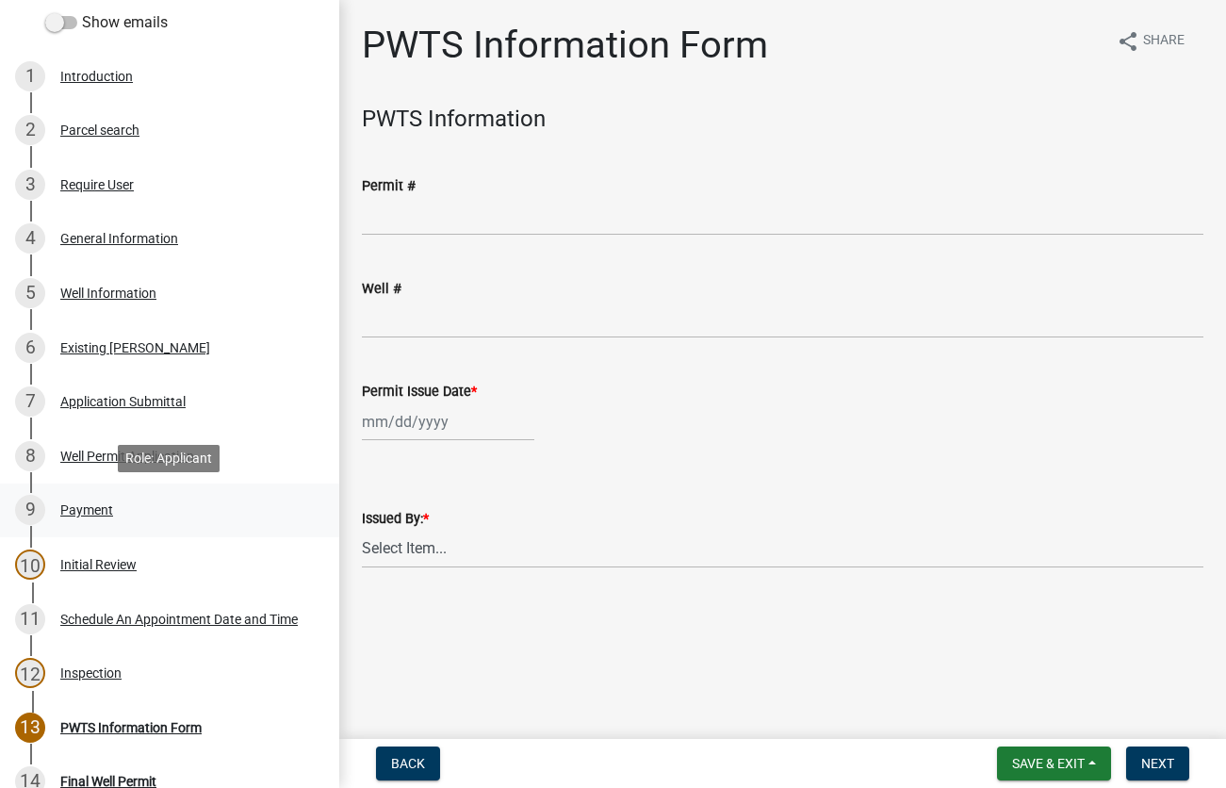
click at [77, 522] on div "9 Payment" at bounding box center [162, 510] width 294 height 30
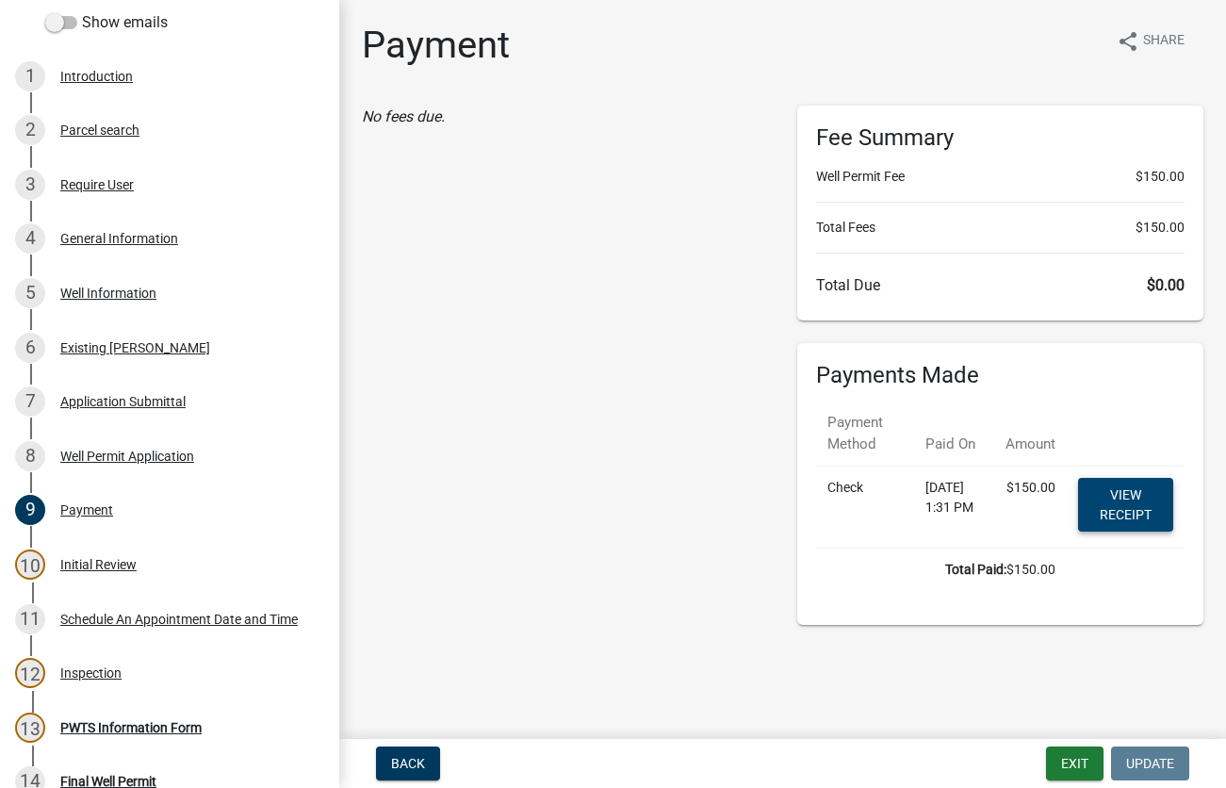
click at [1121, 519] on link "View receipt" at bounding box center [1125, 505] width 95 height 54
